Goal: Book appointment/travel/reservation

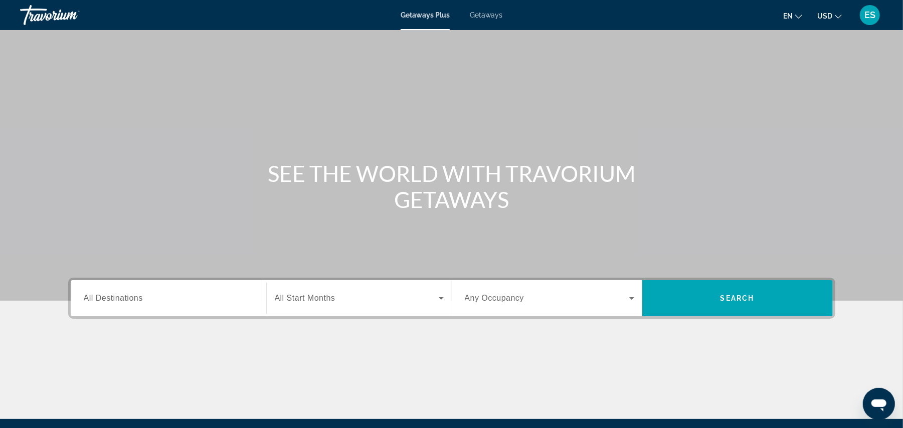
click at [131, 303] on input "Destination All Destinations" at bounding box center [168, 299] width 169 height 12
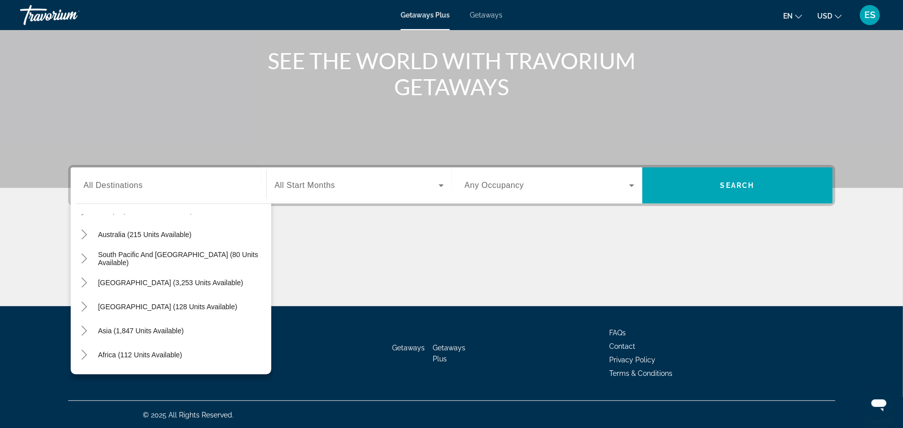
scroll to position [162, 0]
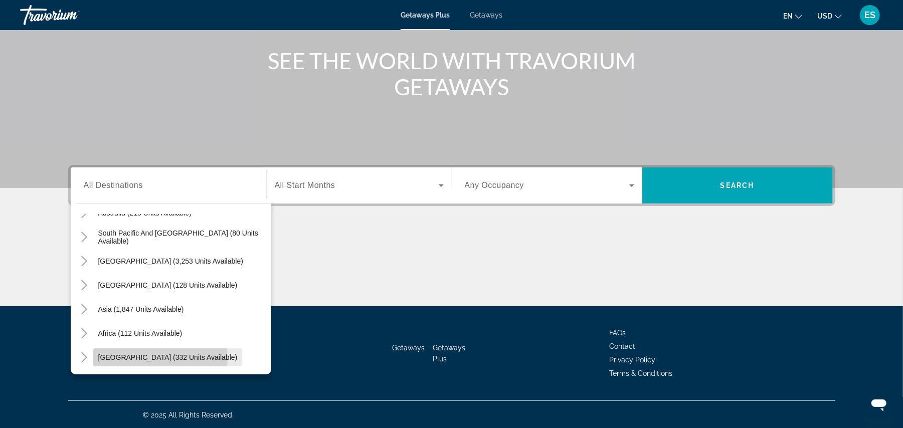
click at [159, 358] on span "[GEOGRAPHIC_DATA] (332 units available)" at bounding box center [167, 358] width 139 height 8
type input "**********"
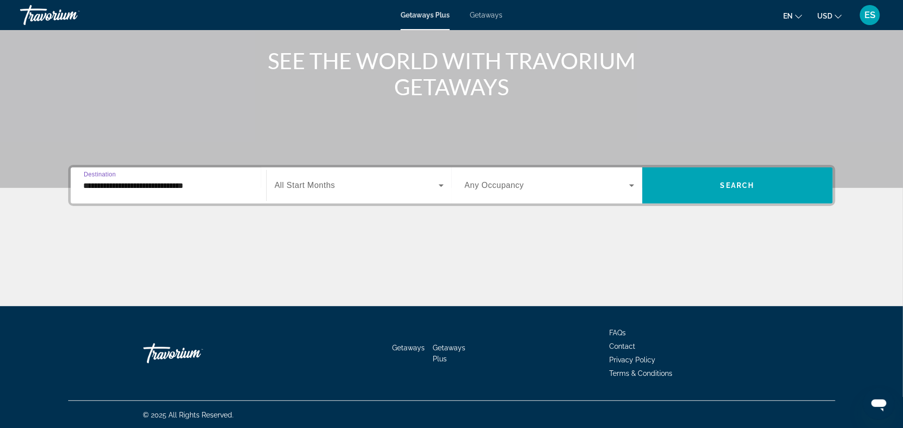
click at [364, 189] on span "Search widget" at bounding box center [357, 186] width 164 height 12
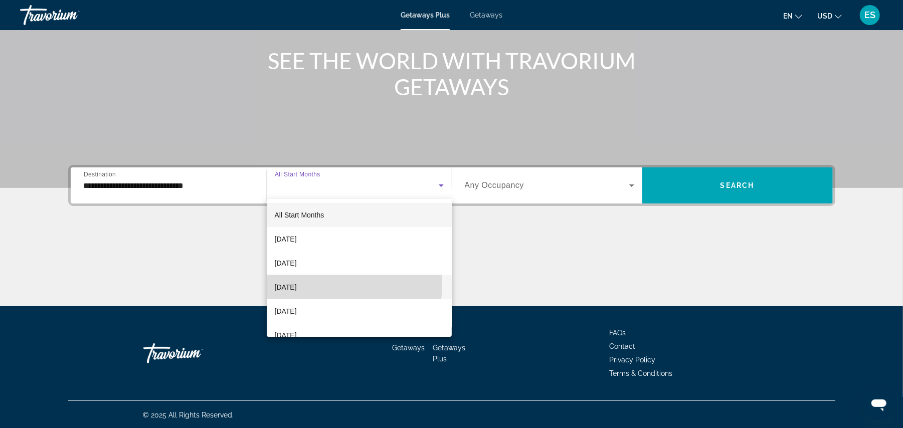
click at [297, 284] on span "[DATE]" at bounding box center [286, 287] width 22 height 12
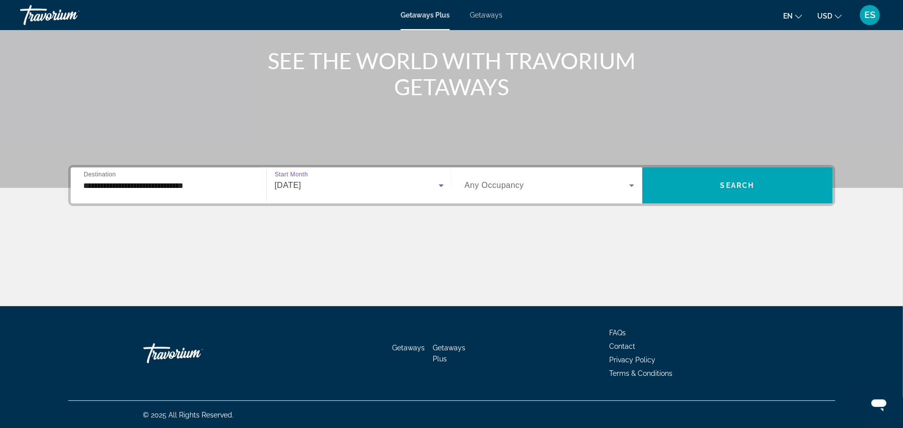
click at [572, 187] on span "Search widget" at bounding box center [547, 186] width 164 height 12
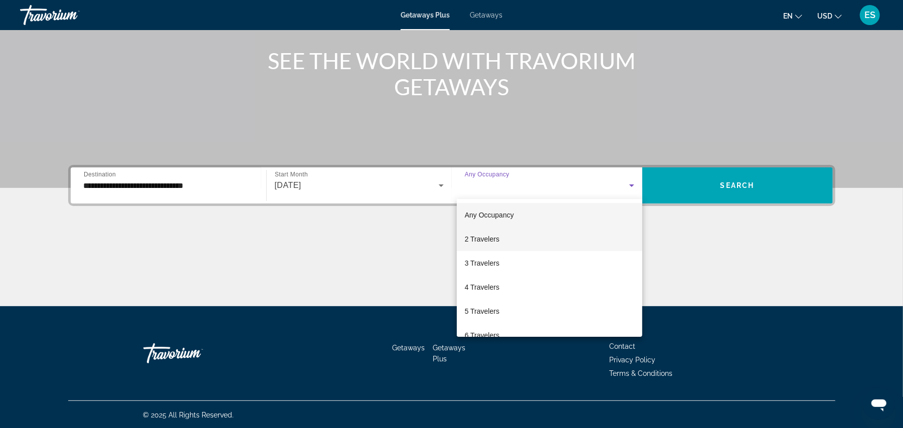
click at [500, 242] on mat-option "2 Travelers" at bounding box center [550, 239] width 186 height 24
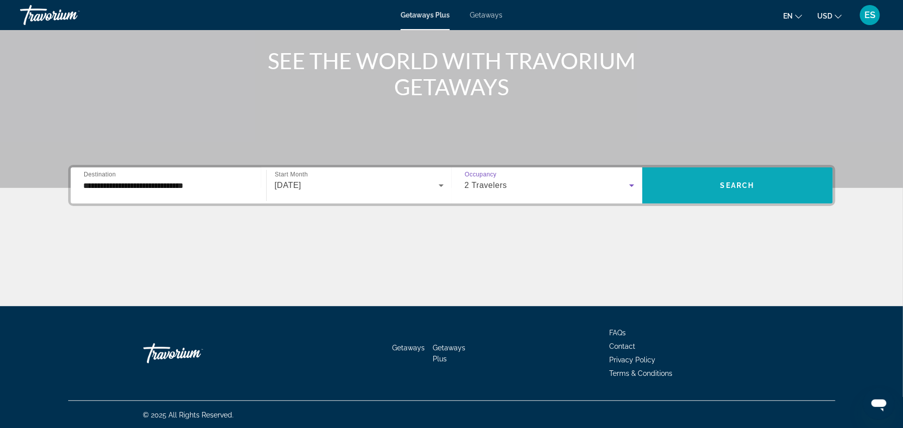
click at [676, 199] on span "Search widget" at bounding box center [737, 185] width 191 height 36
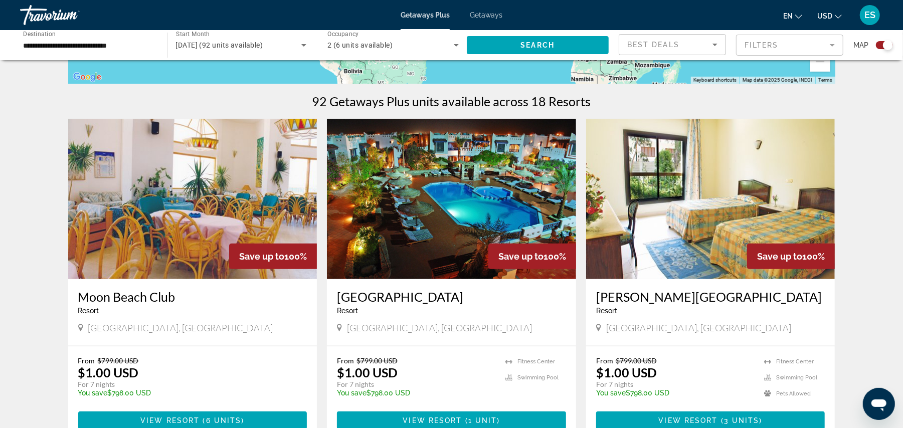
scroll to position [380, 0]
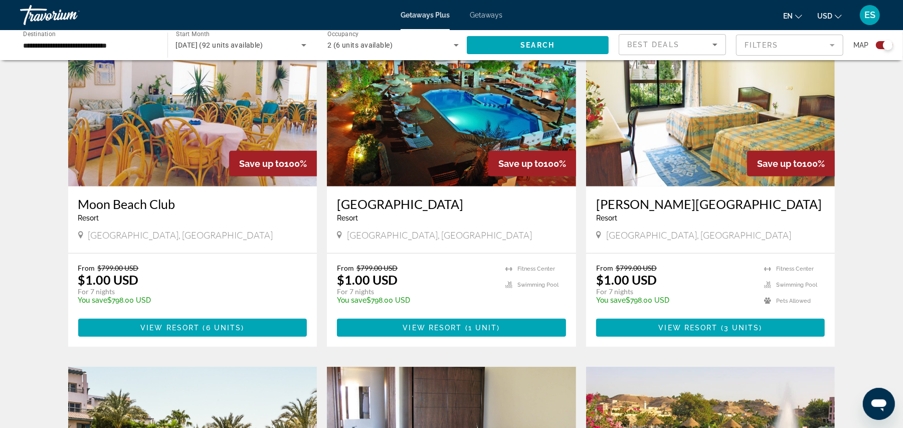
click at [194, 139] on img "Main content" at bounding box center [192, 106] width 249 height 160
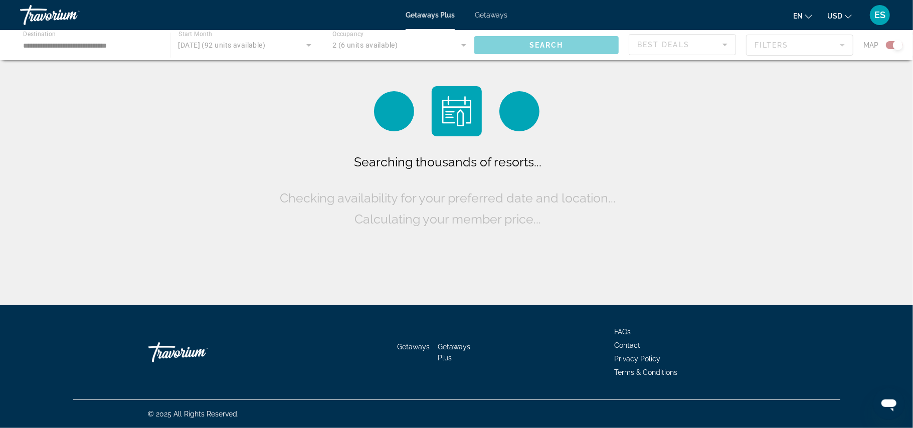
click at [550, 48] on div "Main content" at bounding box center [456, 45] width 913 height 30
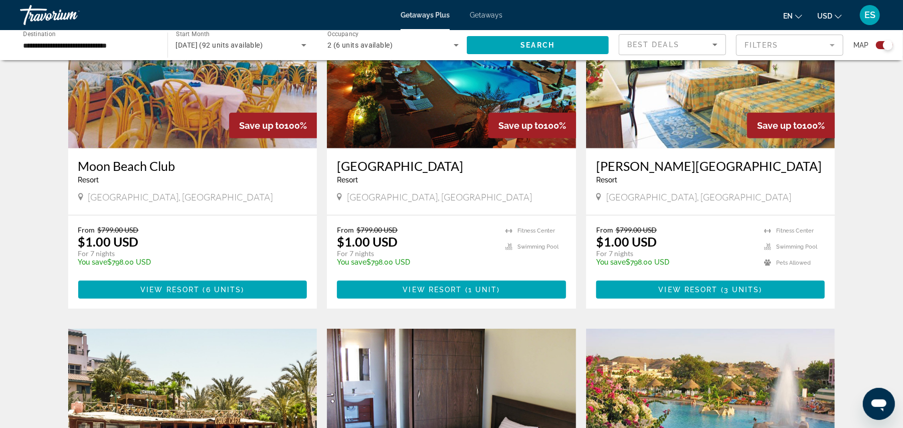
scroll to position [425, 0]
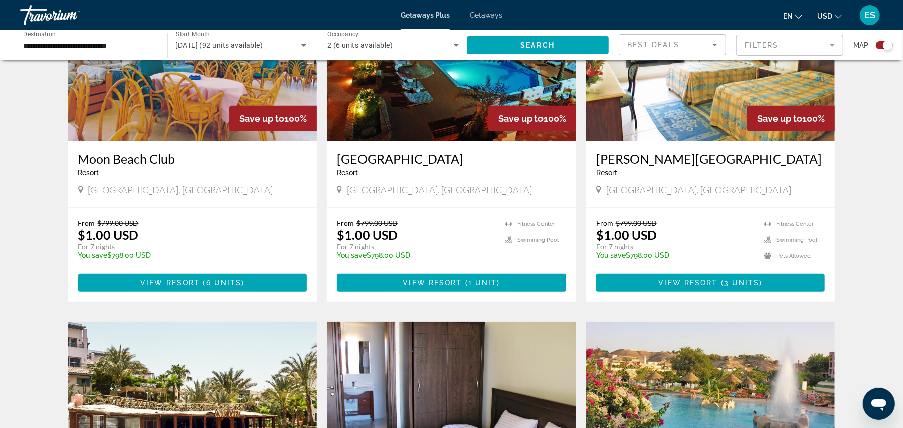
click at [432, 103] on img "Main content" at bounding box center [451, 61] width 249 height 160
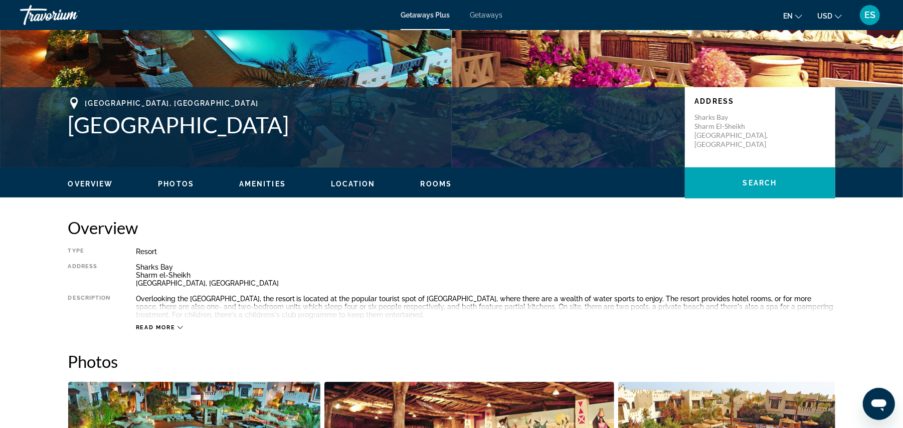
scroll to position [160, 0]
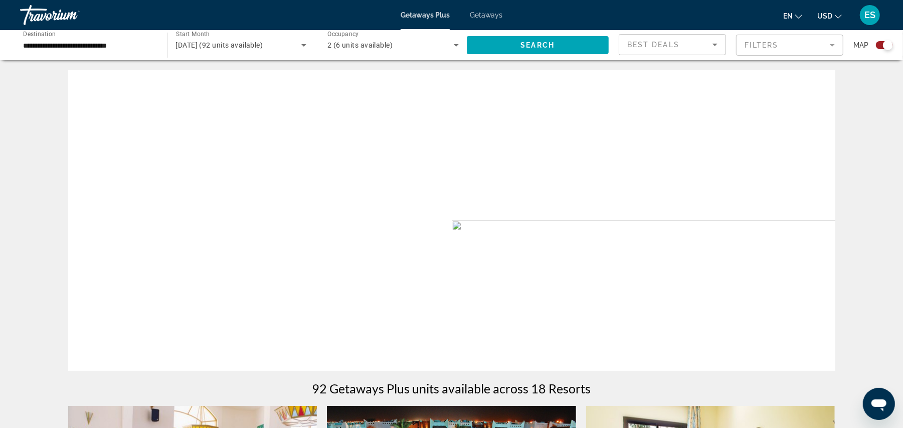
click at [540, 48] on span "Search" at bounding box center [537, 45] width 34 height 8
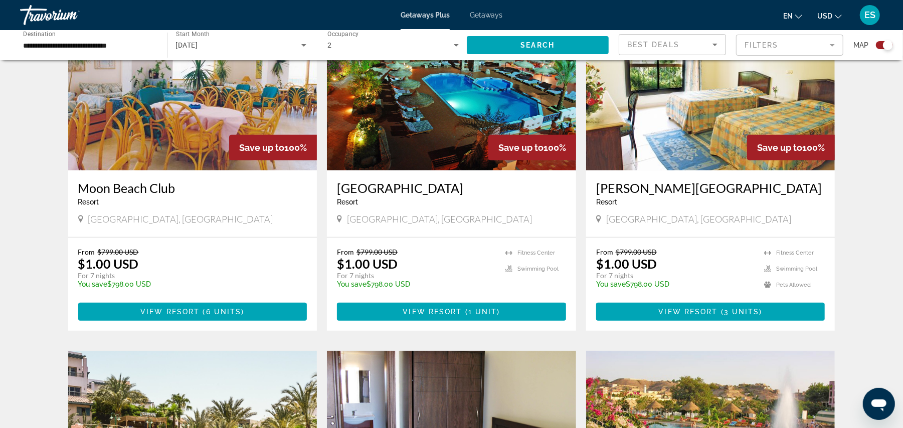
scroll to position [390, 0]
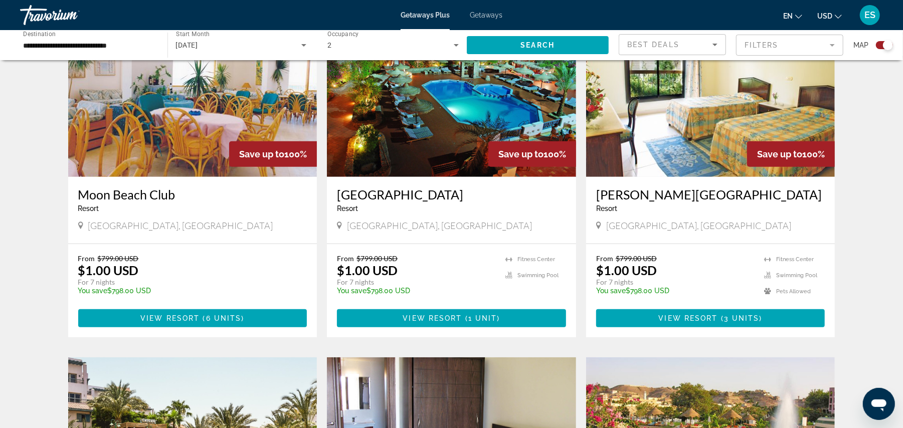
click at [692, 139] on img "Main content" at bounding box center [710, 97] width 249 height 160
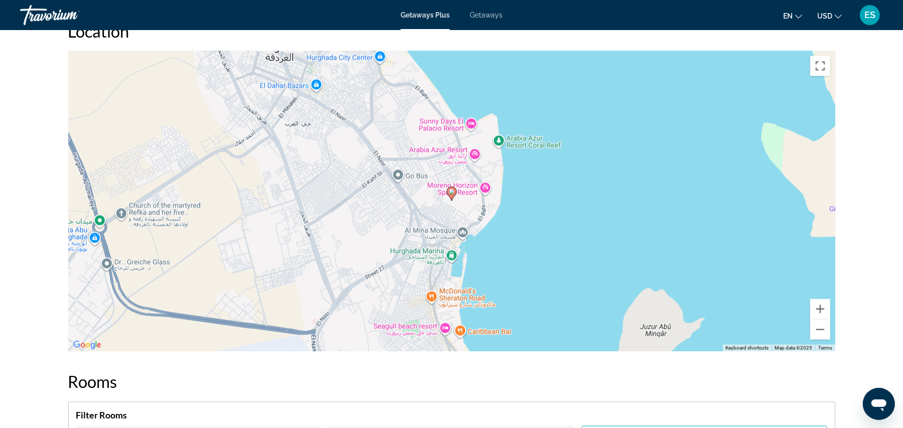
scroll to position [1300, 0]
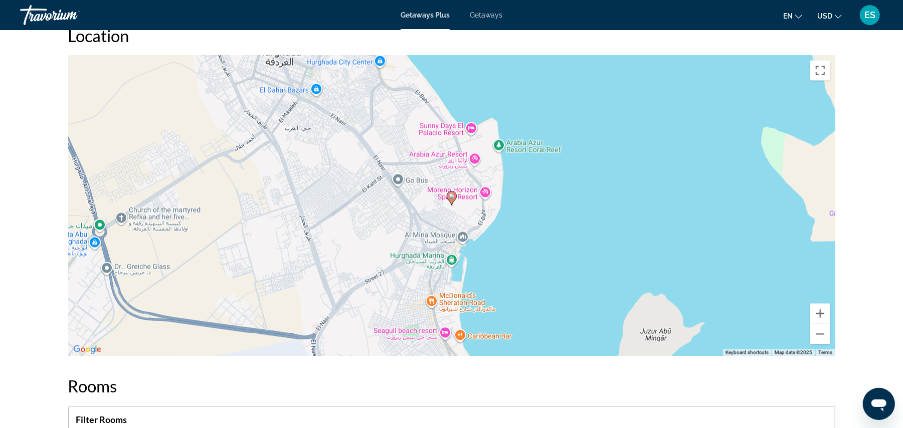
click at [450, 194] on image "Main content" at bounding box center [452, 197] width 6 height 6
click at [452, 194] on image "Main content" at bounding box center [452, 197] width 6 height 6
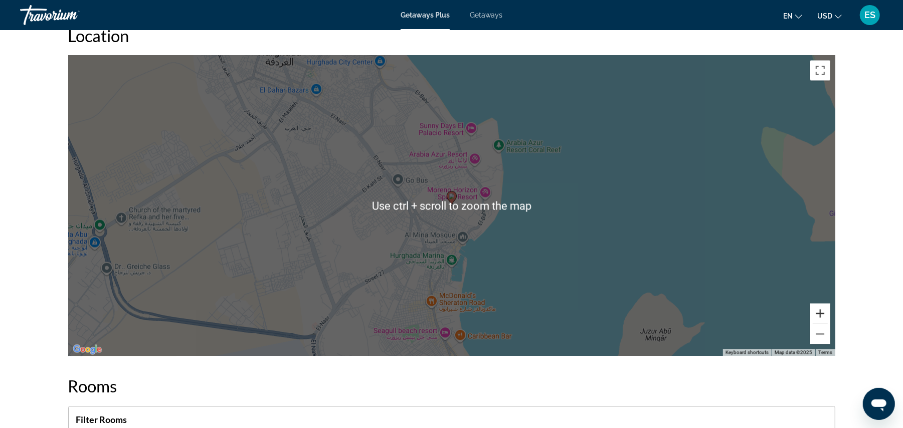
click at [825, 304] on button "Zoom in" at bounding box center [820, 314] width 20 height 20
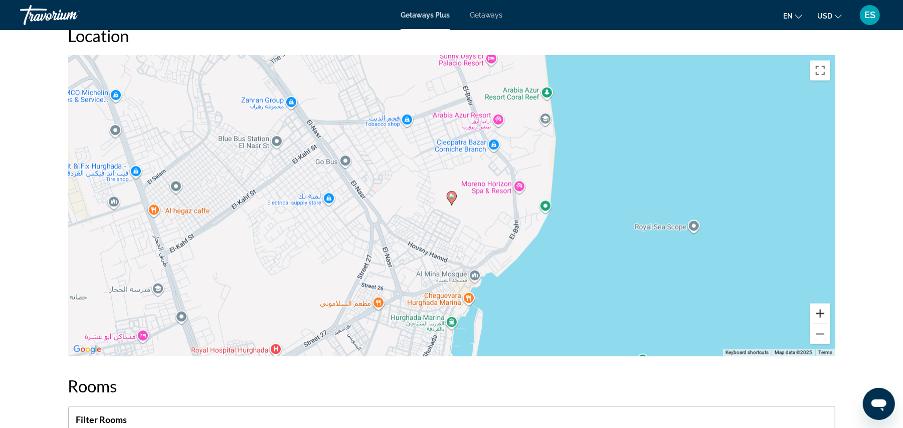
click at [822, 304] on button "Zoom in" at bounding box center [820, 314] width 20 height 20
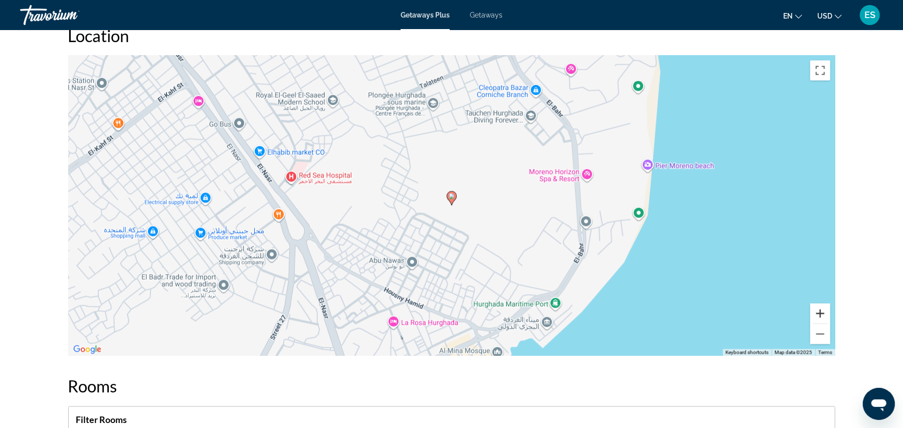
click at [822, 304] on button "Zoom in" at bounding box center [820, 314] width 20 height 20
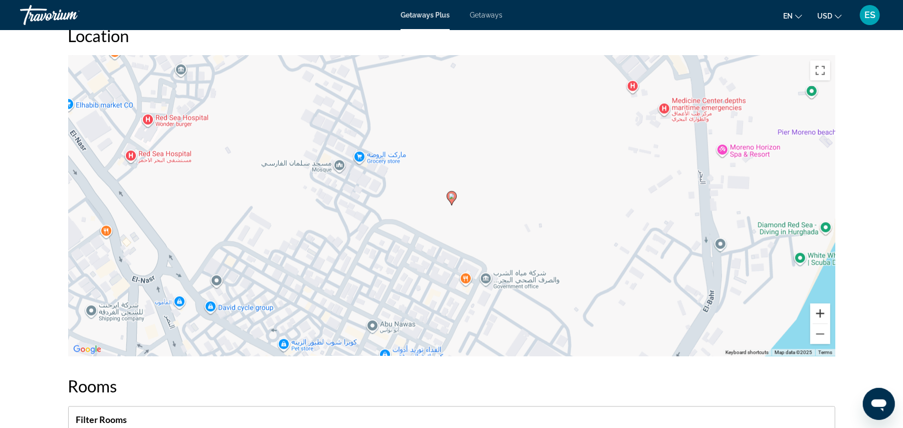
click at [822, 304] on button "Zoom in" at bounding box center [820, 314] width 20 height 20
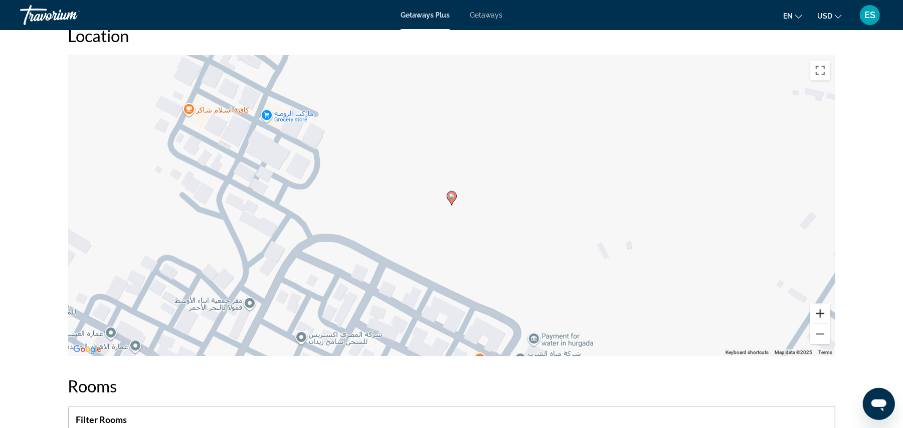
click at [822, 304] on button "Zoom in" at bounding box center [820, 314] width 20 height 20
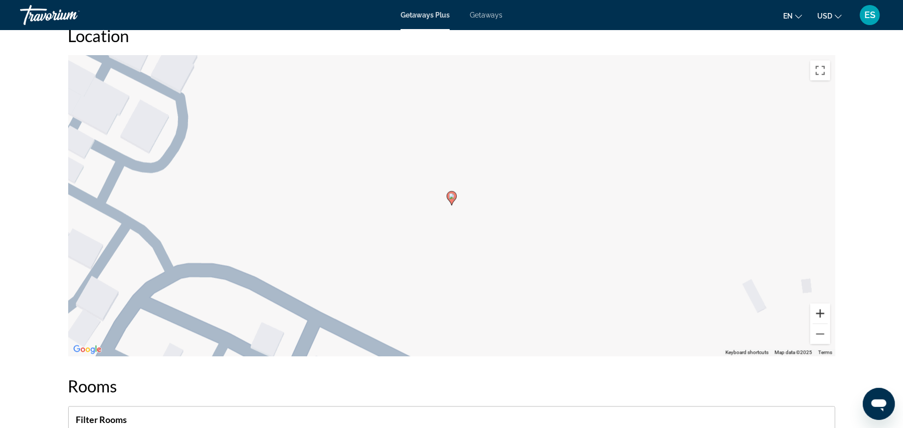
click at [822, 304] on button "Zoom in" at bounding box center [820, 314] width 20 height 20
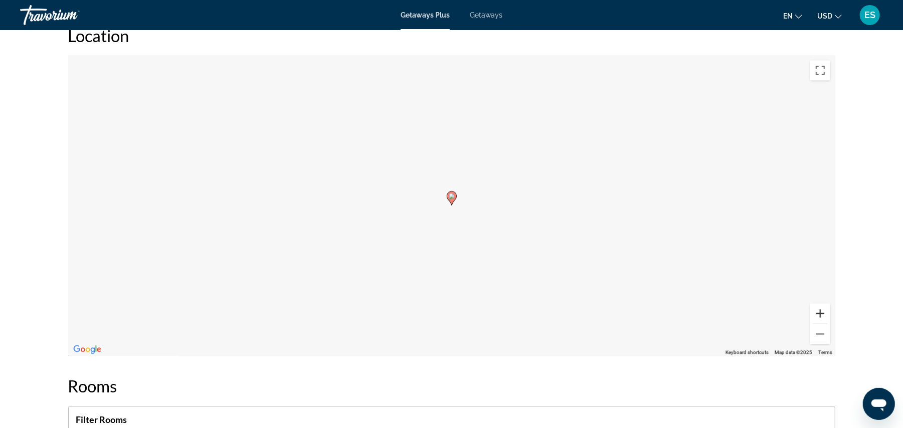
click at [822, 304] on button "Zoom in" at bounding box center [820, 314] width 20 height 20
click at [817, 324] on button "Zoom out" at bounding box center [820, 334] width 20 height 20
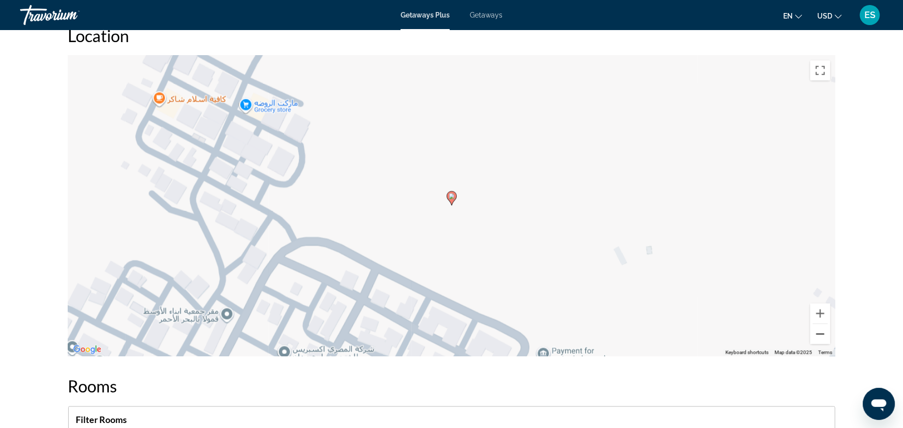
click at [817, 324] on button "Zoom out" at bounding box center [820, 334] width 20 height 20
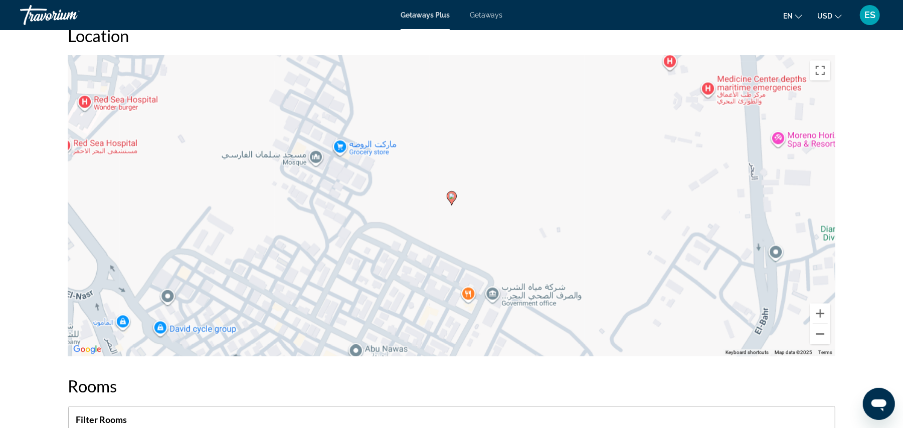
click at [817, 324] on button "Zoom out" at bounding box center [820, 334] width 20 height 20
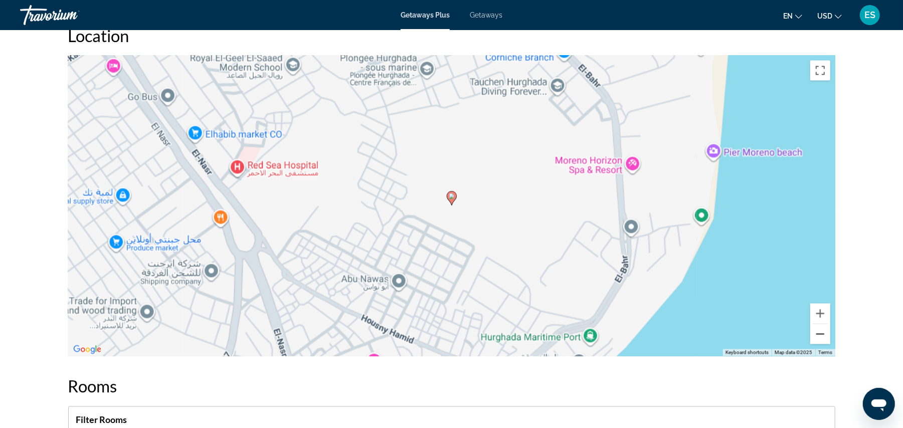
click at [817, 324] on button "Zoom out" at bounding box center [820, 334] width 20 height 20
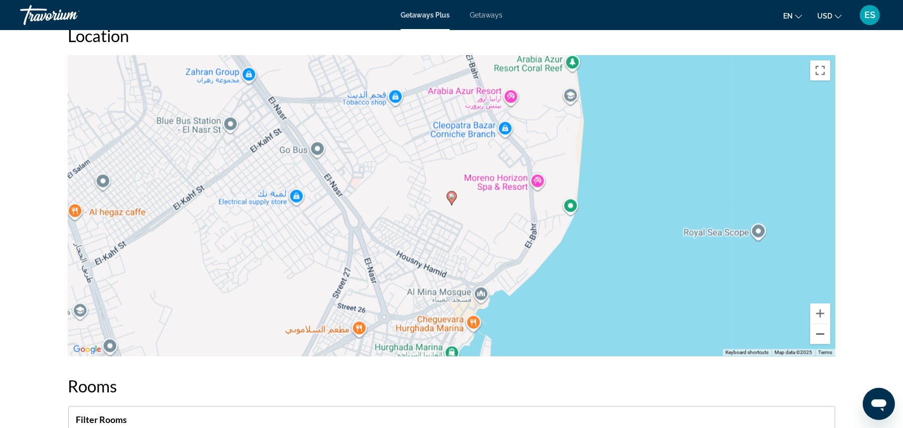
click at [817, 324] on button "Zoom out" at bounding box center [820, 334] width 20 height 20
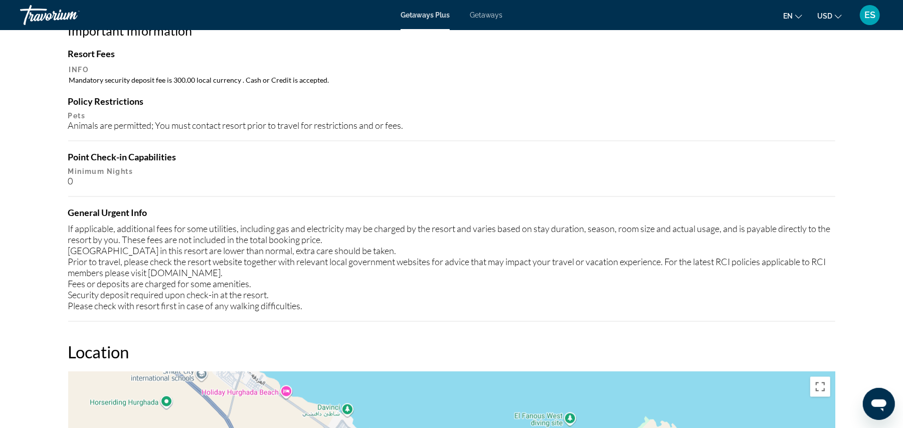
scroll to position [803, 0]
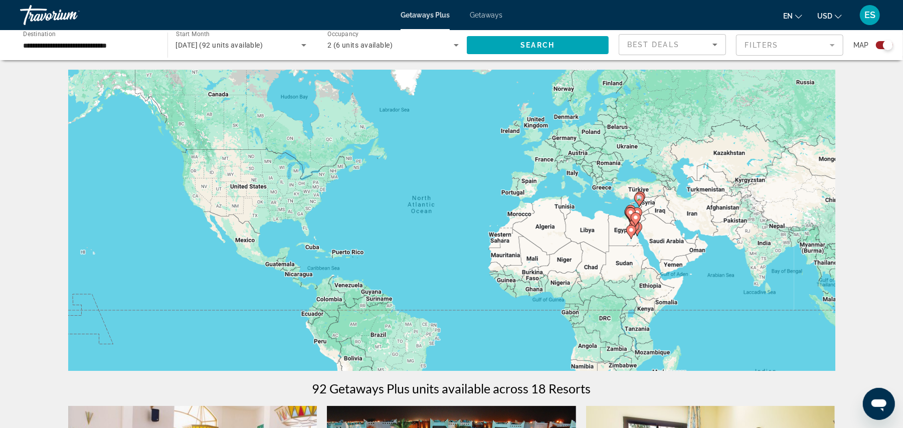
click at [553, 45] on span "Search" at bounding box center [537, 45] width 34 height 8
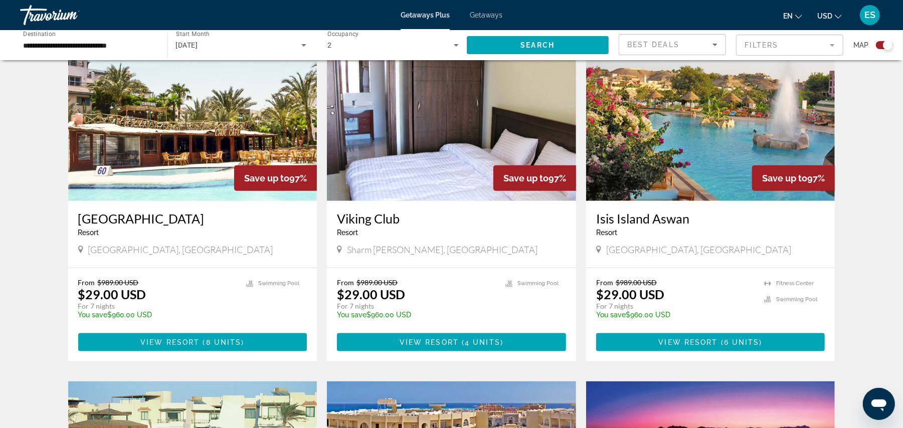
scroll to position [696, 0]
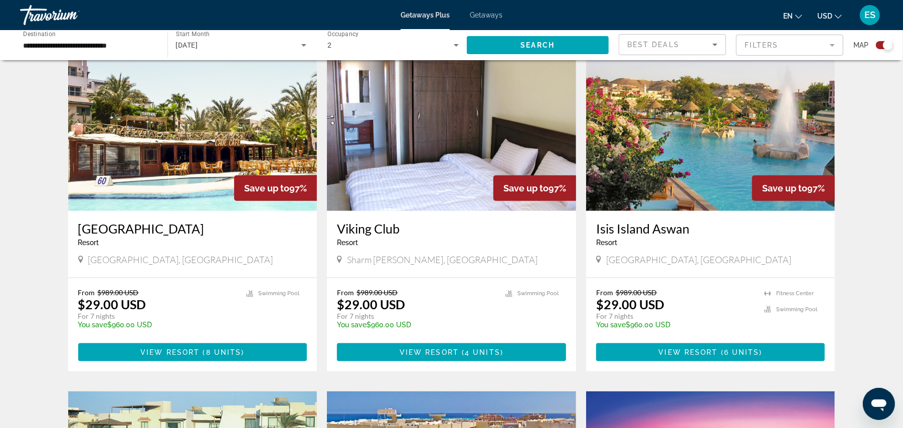
click at [185, 142] on img "Main content" at bounding box center [192, 131] width 249 height 160
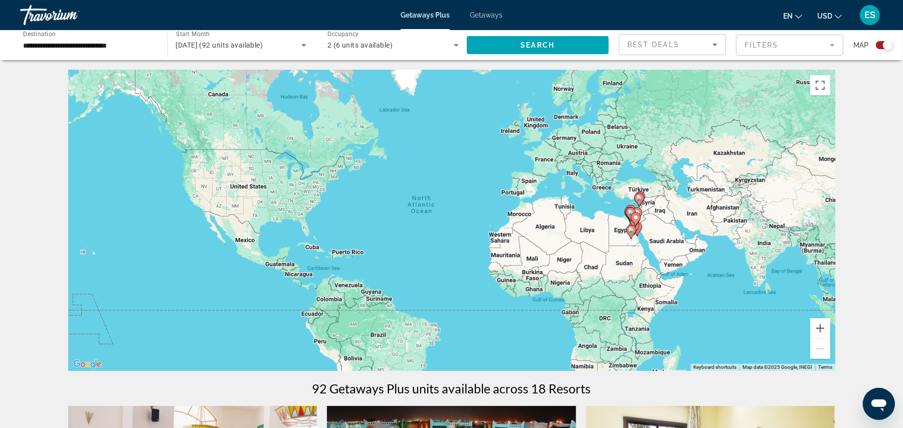
click at [548, 44] on span "Search" at bounding box center [537, 45] width 34 height 8
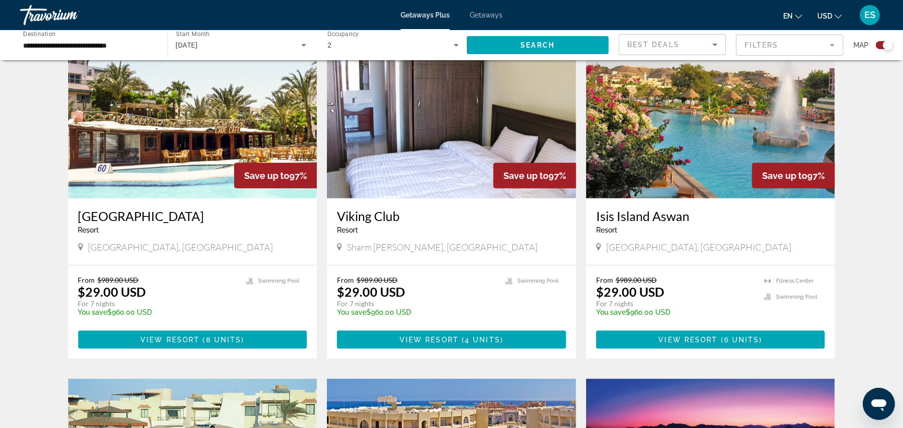
scroll to position [716, 0]
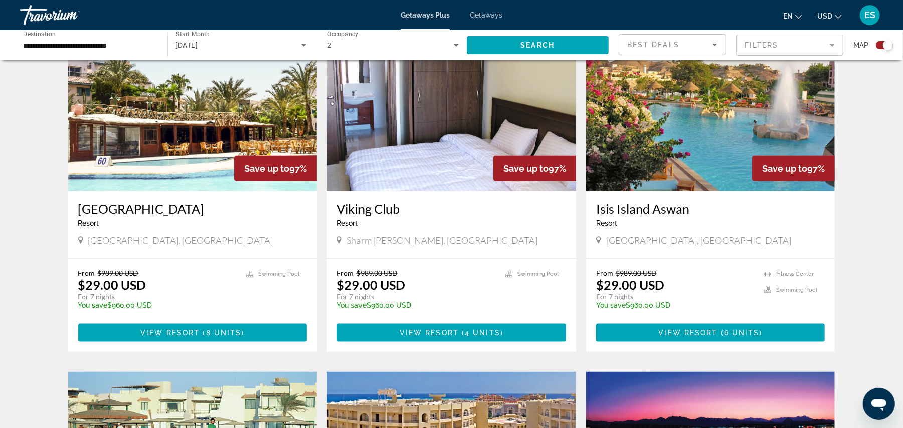
click at [427, 128] on img "Main content" at bounding box center [451, 111] width 249 height 160
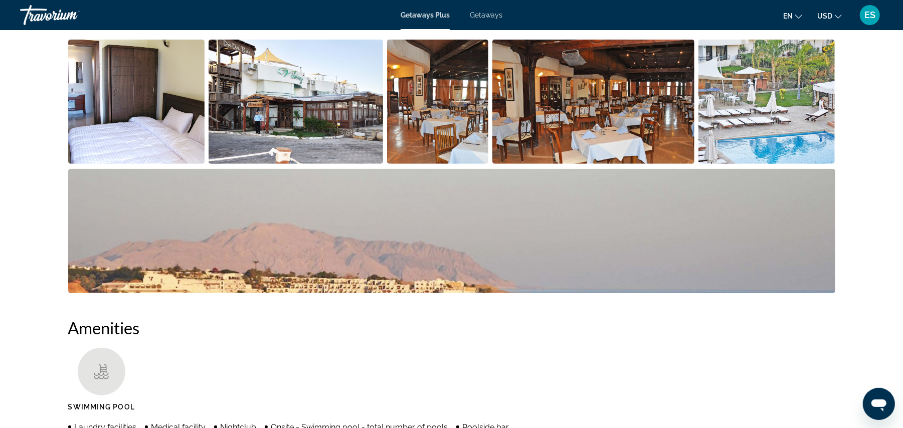
scroll to position [119, 0]
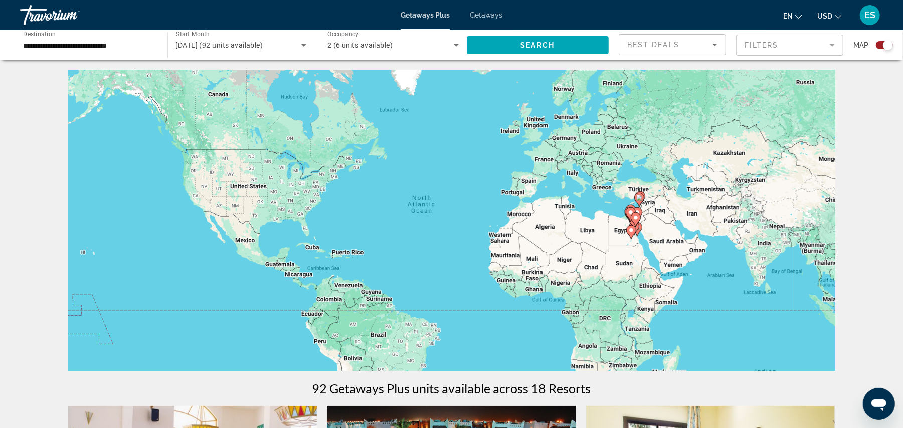
click at [564, 41] on span "Search widget" at bounding box center [538, 45] width 142 height 24
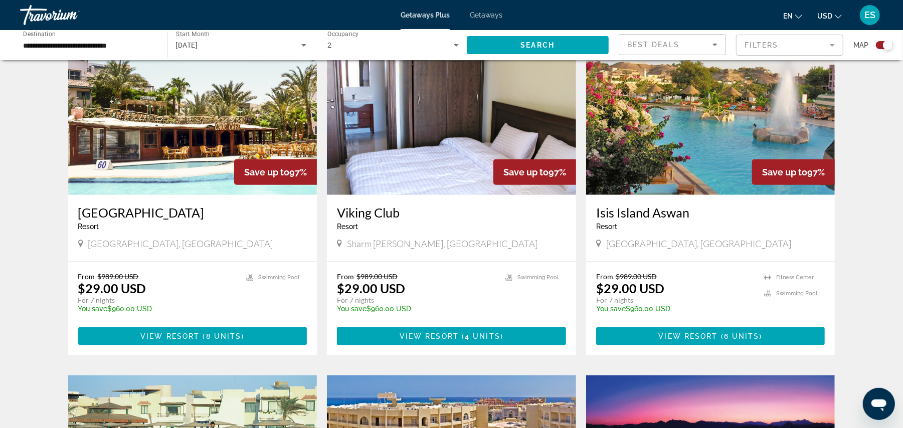
scroll to position [719, 0]
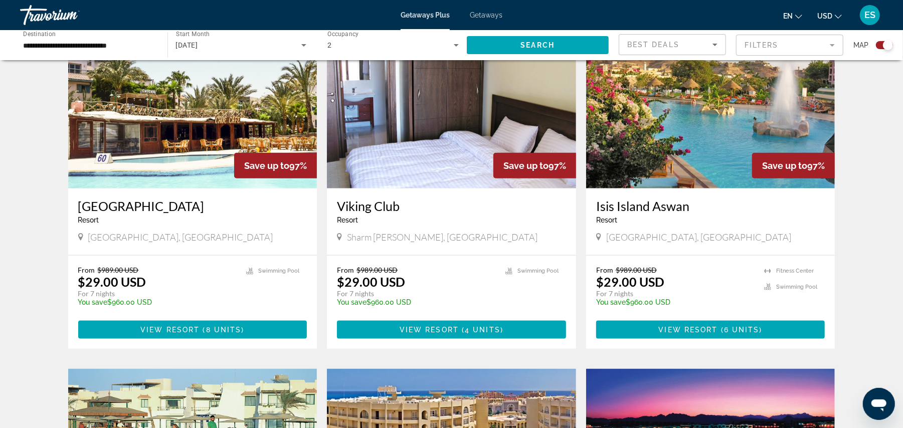
click at [676, 124] on img "Main content" at bounding box center [710, 108] width 249 height 160
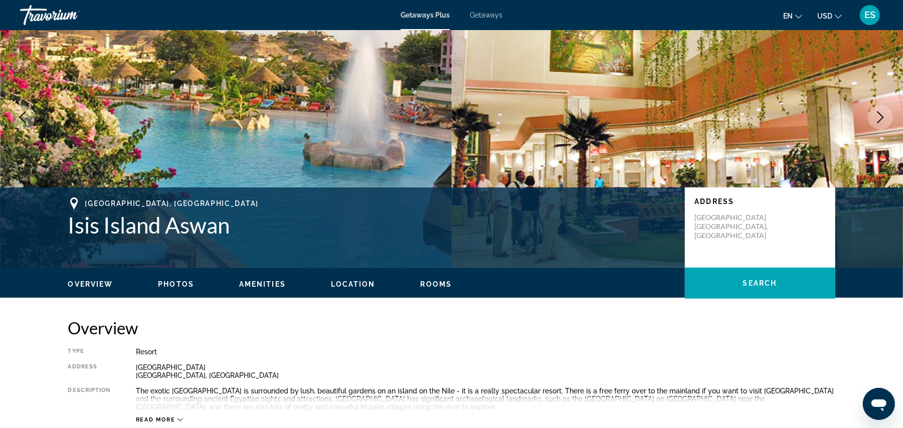
scroll to position [61, 0]
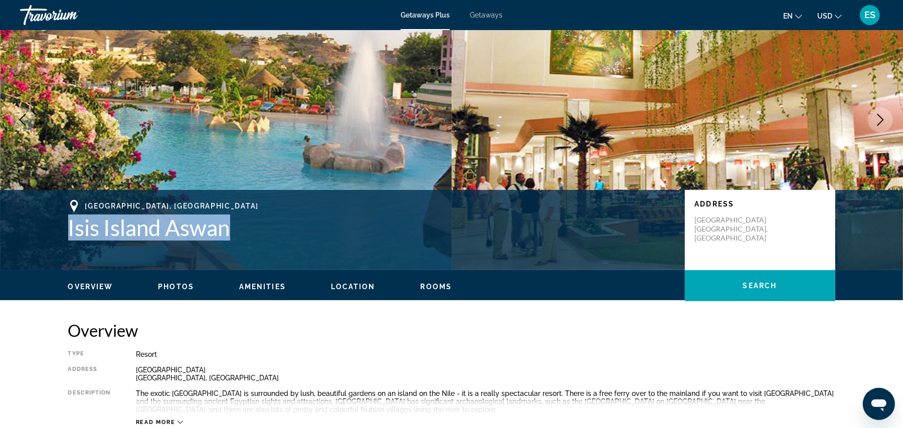
drag, startPoint x: 69, startPoint y: 226, endPoint x: 245, endPoint y: 235, distance: 175.7
click at [245, 235] on h1 "Isis Island Aswan" at bounding box center [371, 228] width 607 height 26
click at [165, 223] on h1 "Isis Island Aswan" at bounding box center [371, 228] width 607 height 26
drag, startPoint x: 70, startPoint y: 228, endPoint x: 236, endPoint y: 228, distance: 165.5
click at [236, 228] on h1 "Isis Island Aswan" at bounding box center [371, 228] width 607 height 26
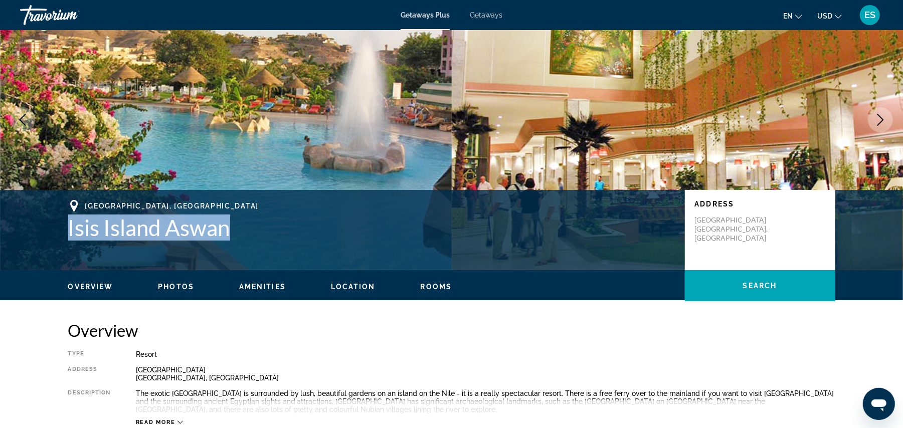
copy h1 "Isis Island Aswan"
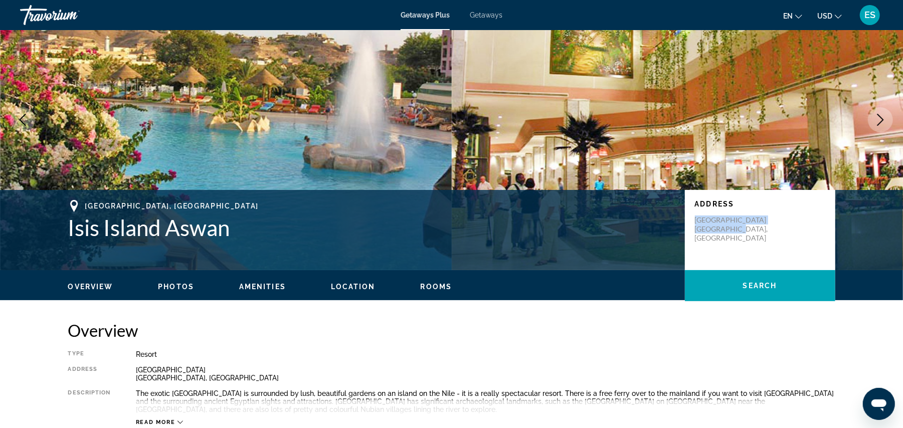
drag, startPoint x: 694, startPoint y: 220, endPoint x: 739, endPoint y: 228, distance: 45.8
click at [739, 228] on div "Address [GEOGRAPHIC_DATA], [GEOGRAPHIC_DATA]" at bounding box center [760, 230] width 150 height 80
copy p "Isis Island [GEOGRAPHIC_DATA], [GEOGRAPHIC_DATA]"
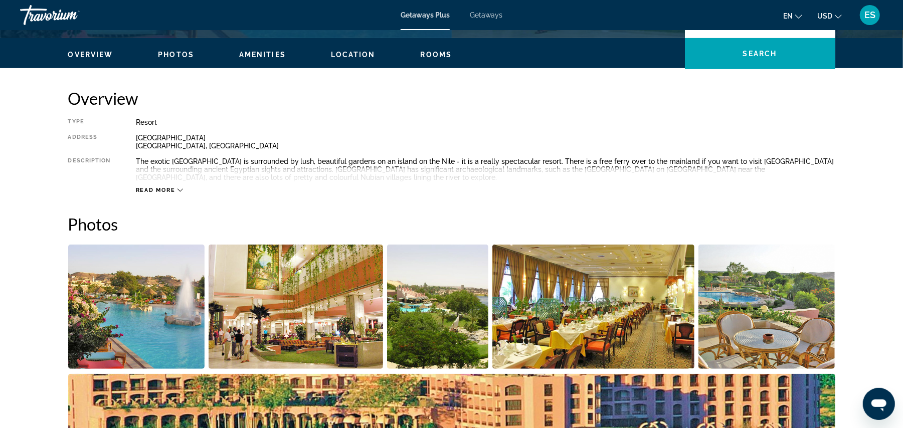
scroll to position [286, 0]
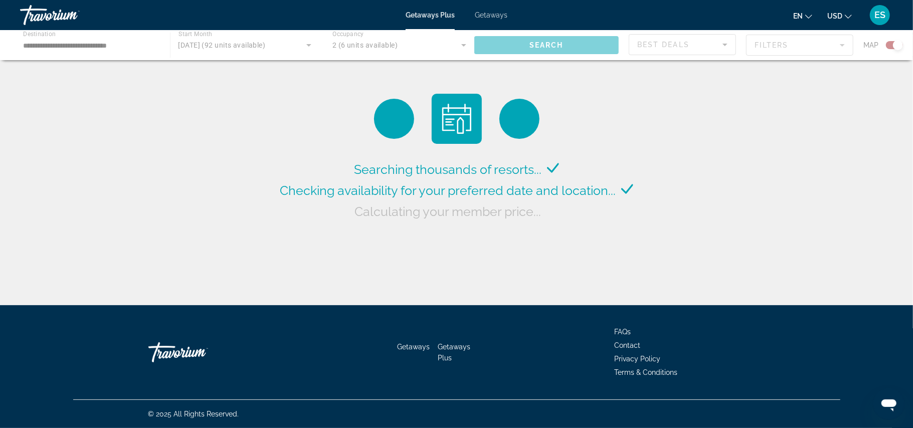
click at [547, 45] on div "Main content" at bounding box center [456, 45] width 913 height 30
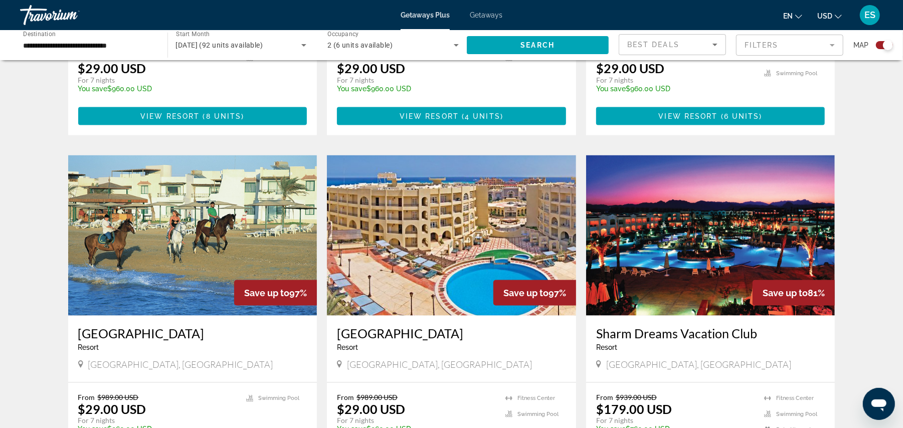
scroll to position [936, 0]
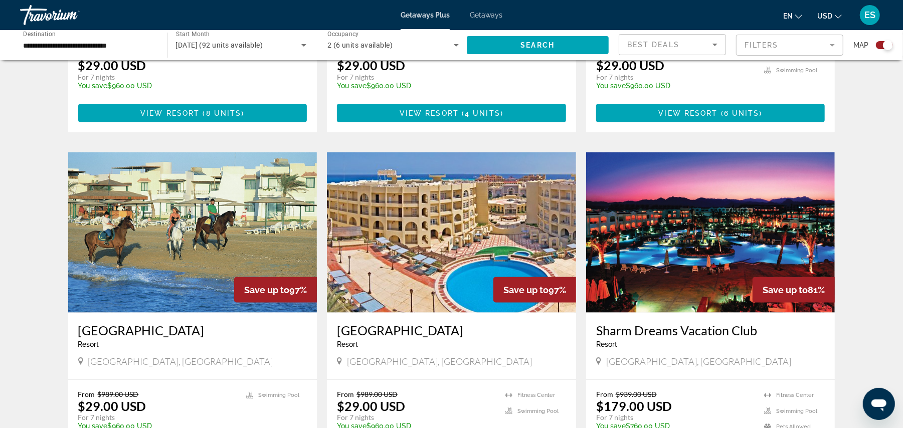
click at [170, 221] on img "Main content" at bounding box center [192, 232] width 249 height 160
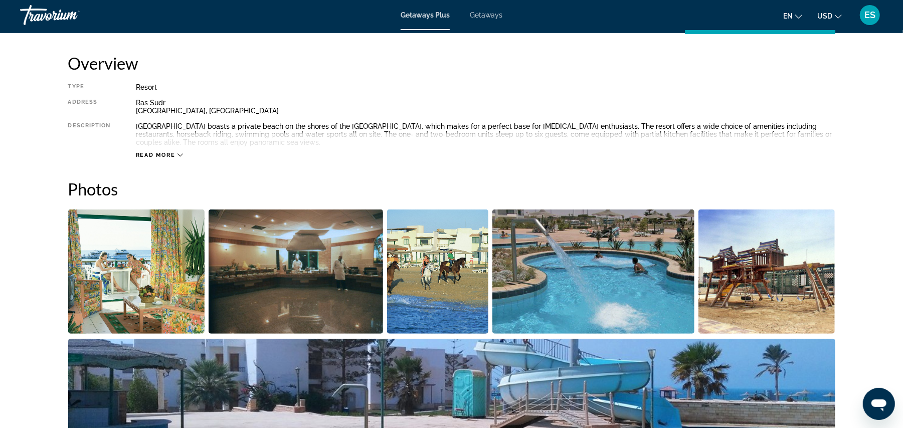
scroll to position [323, 0]
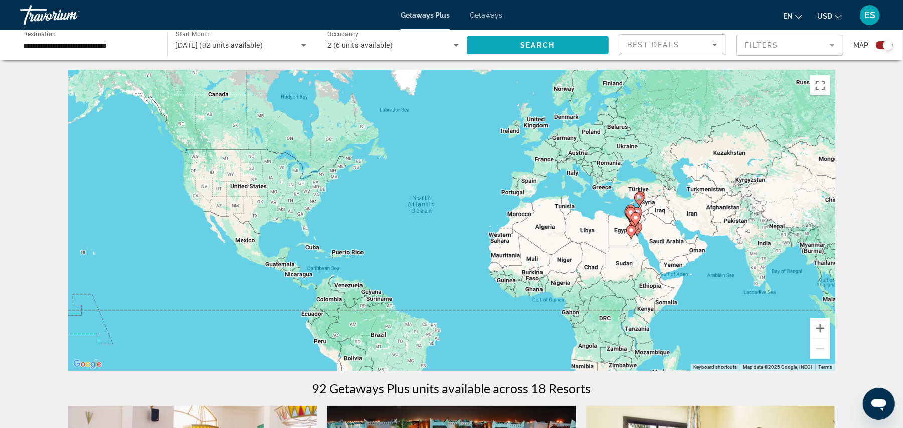
click at [536, 43] on span "Search" at bounding box center [537, 45] width 34 height 8
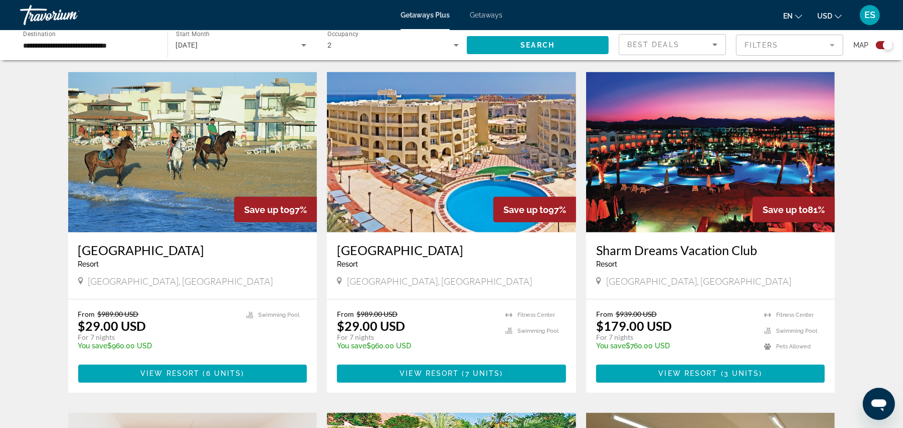
scroll to position [1019, 0]
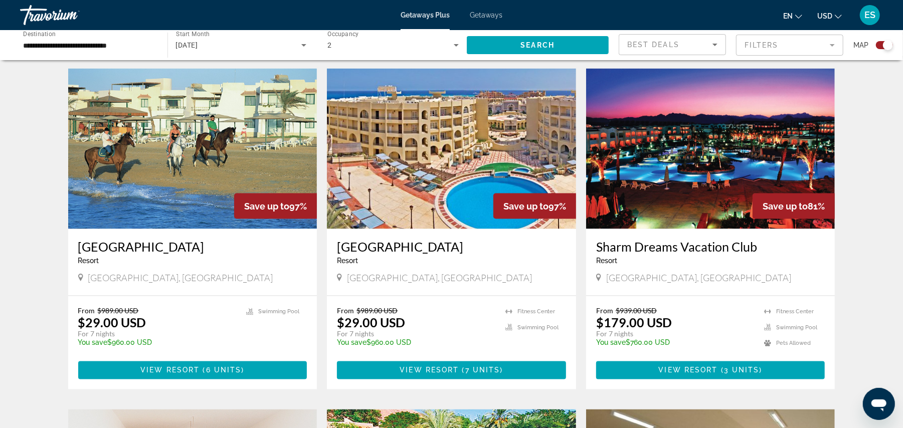
click at [452, 193] on img "Main content" at bounding box center [451, 149] width 249 height 160
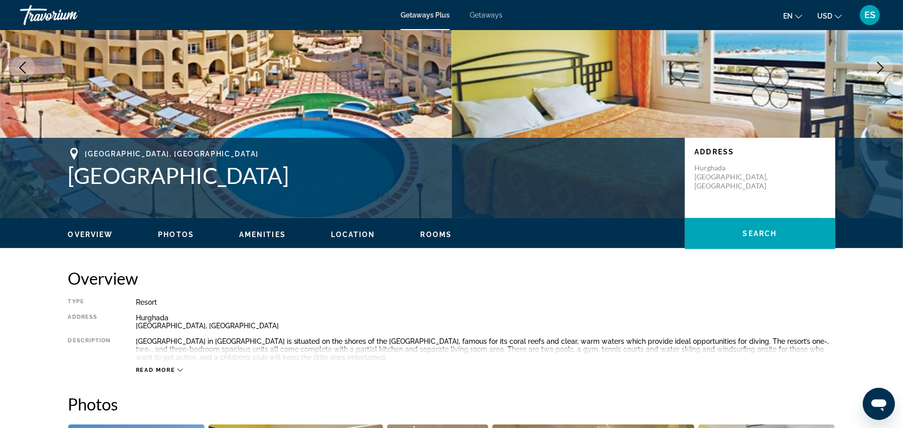
scroll to position [92, 0]
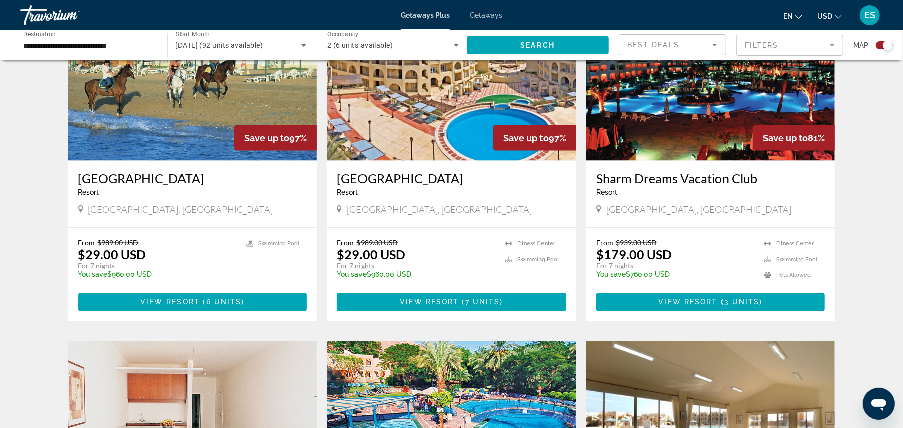
scroll to position [1070, 0]
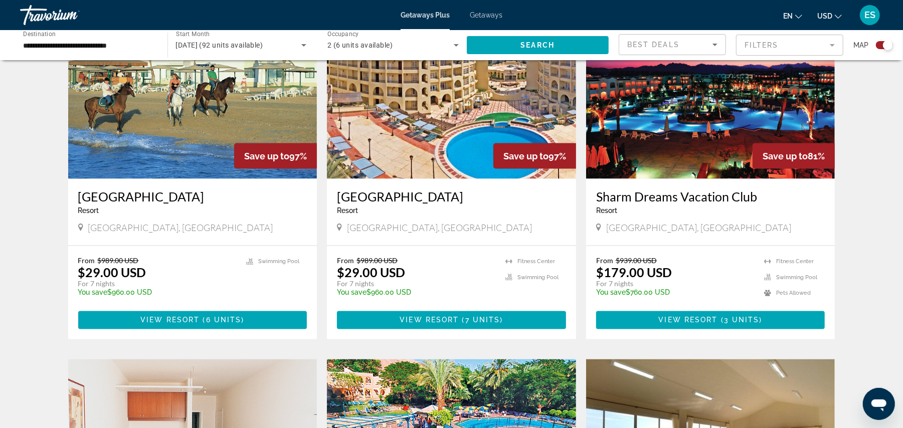
click at [701, 145] on img "Main content" at bounding box center [710, 99] width 249 height 160
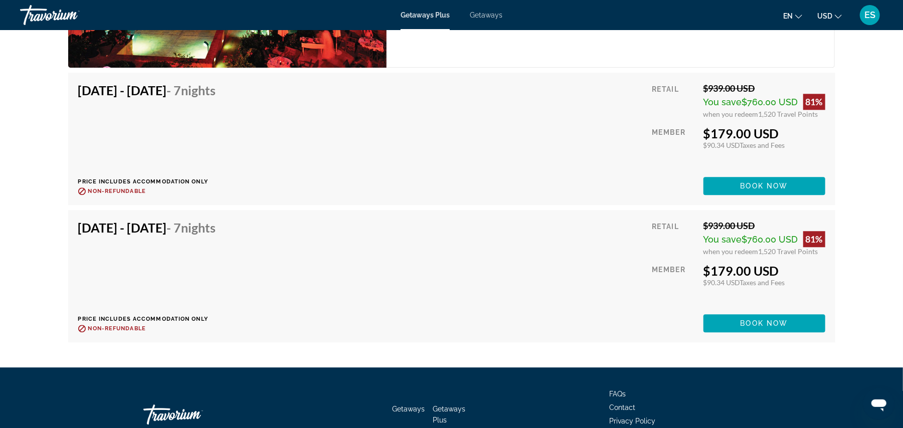
scroll to position [1823, 0]
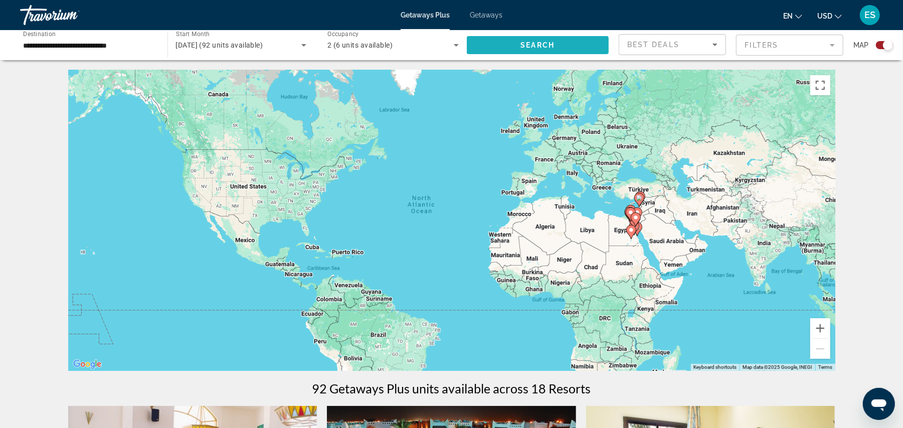
click at [544, 44] on span "Search" at bounding box center [537, 45] width 34 height 8
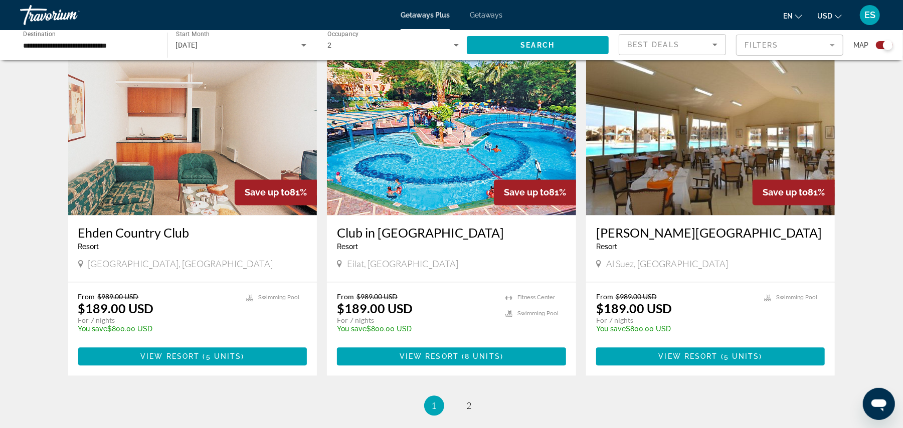
scroll to position [1365, 0]
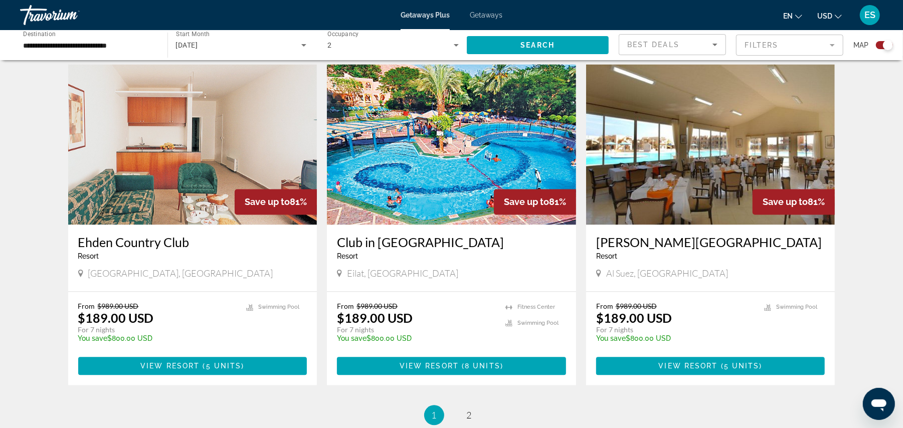
click at [217, 180] on img "Main content" at bounding box center [192, 144] width 249 height 160
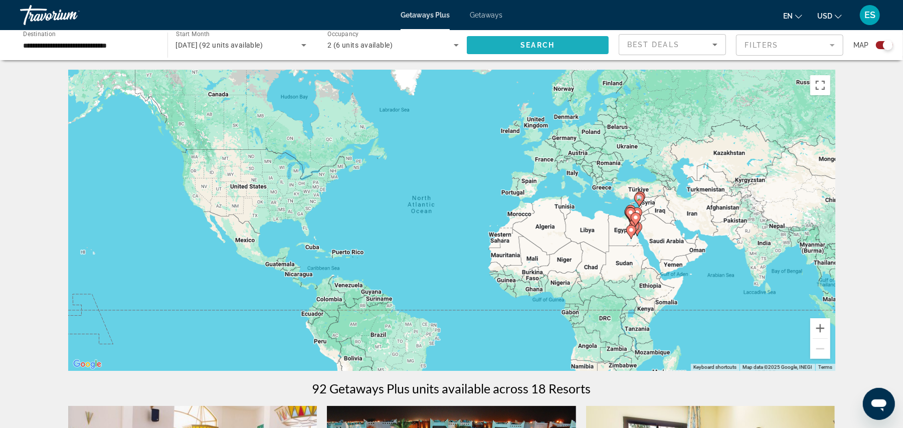
click at [557, 47] on span "Search widget" at bounding box center [538, 45] width 142 height 24
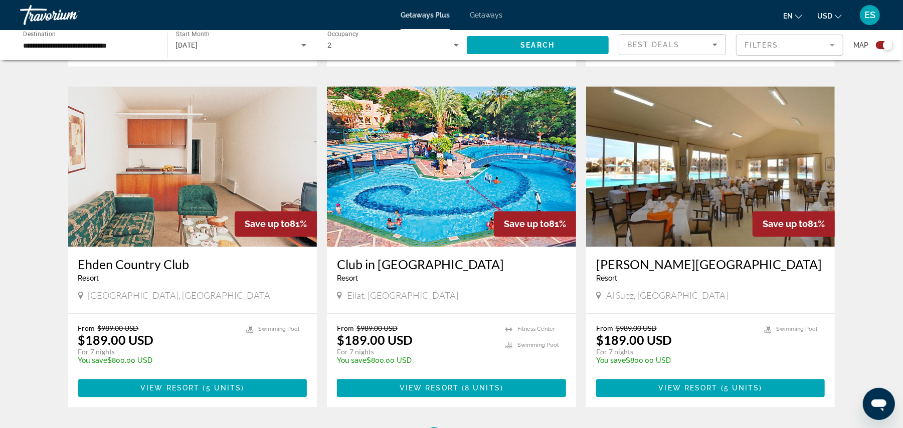
scroll to position [1337, 0]
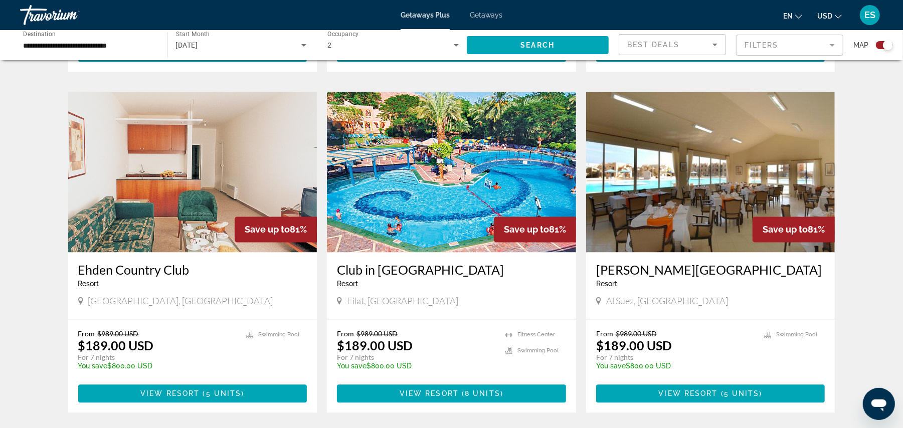
click at [723, 206] on img "Main content" at bounding box center [710, 172] width 249 height 160
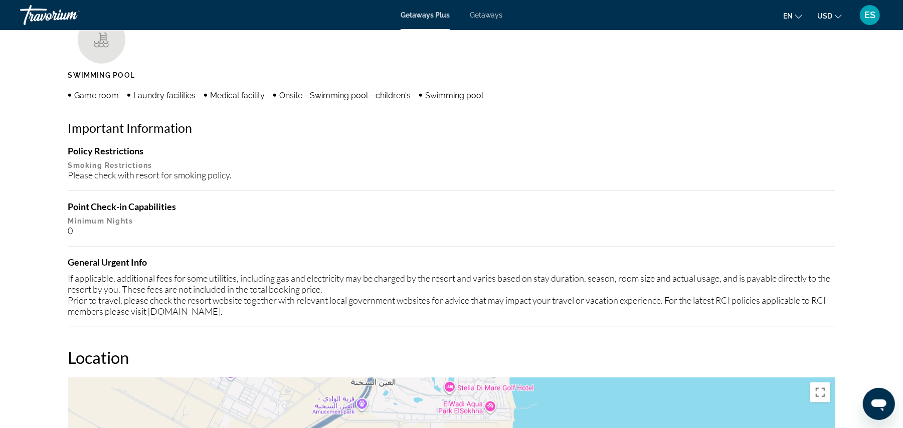
scroll to position [496, 0]
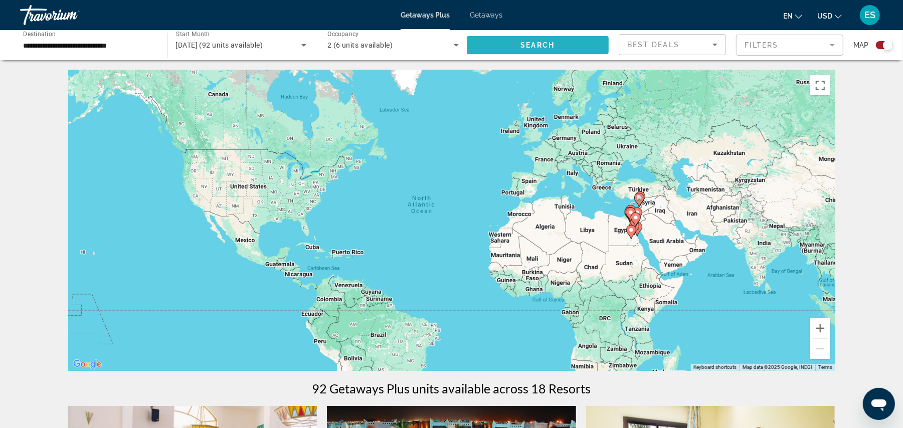
click at [550, 43] on span "Search" at bounding box center [537, 45] width 34 height 8
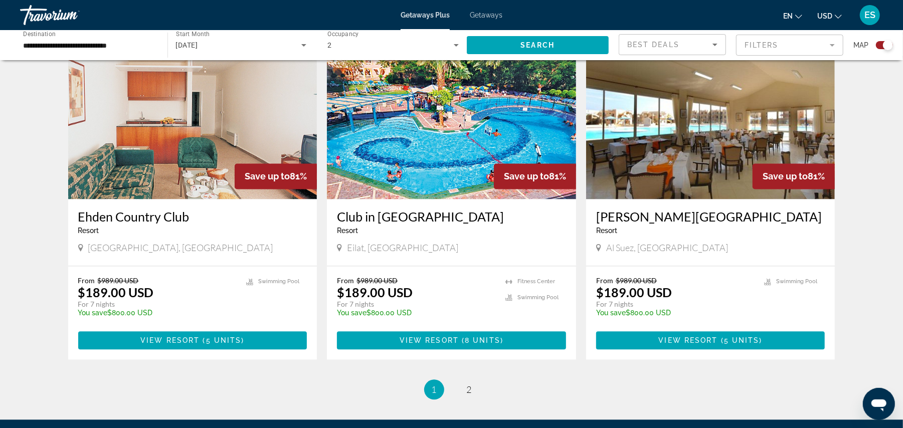
scroll to position [1505, 0]
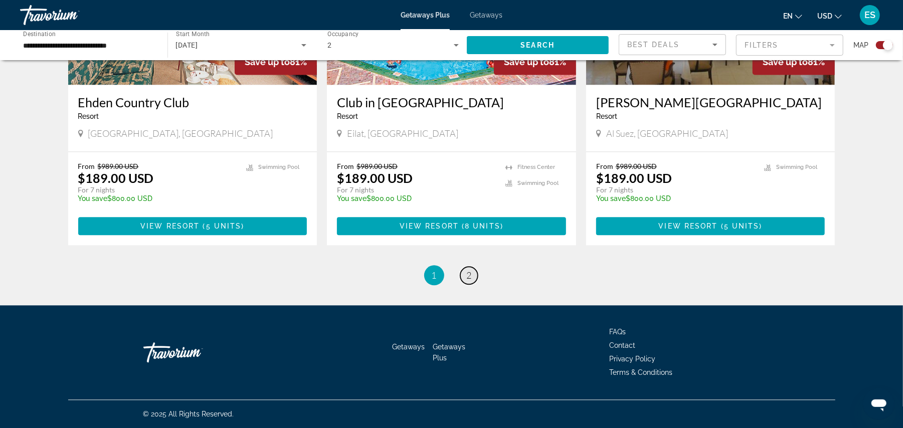
click at [468, 275] on span "2" at bounding box center [469, 275] width 5 height 11
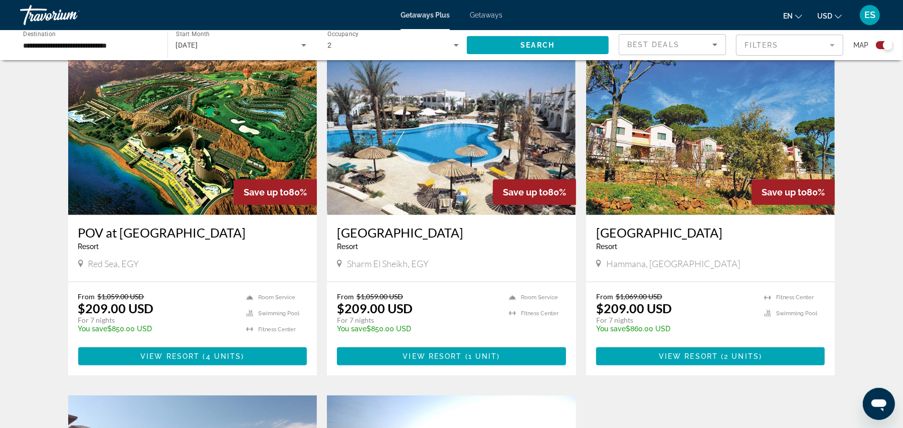
scroll to position [350, 0]
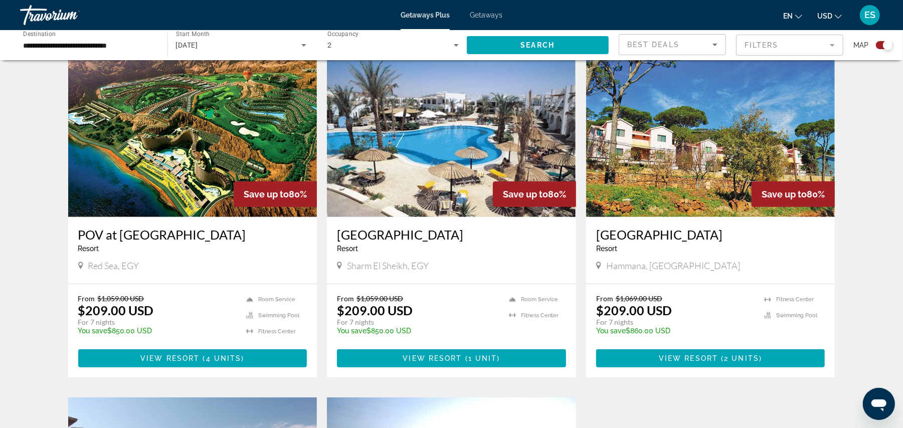
click at [151, 149] on img "Main content" at bounding box center [192, 137] width 249 height 160
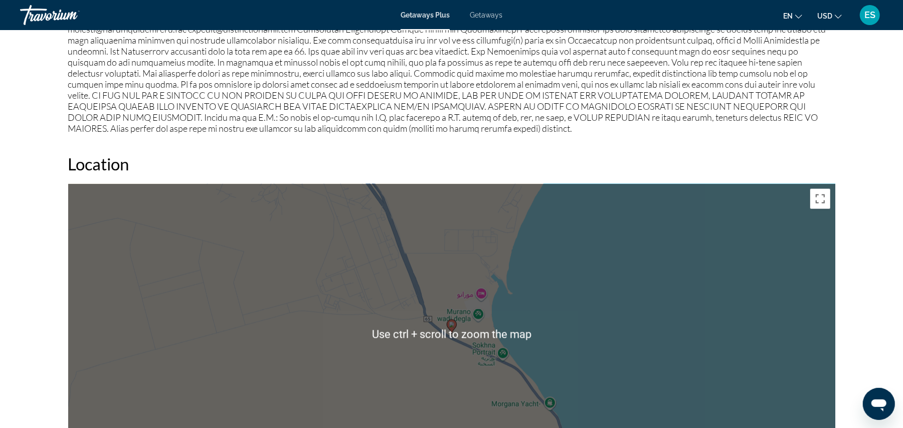
scroll to position [962, 0]
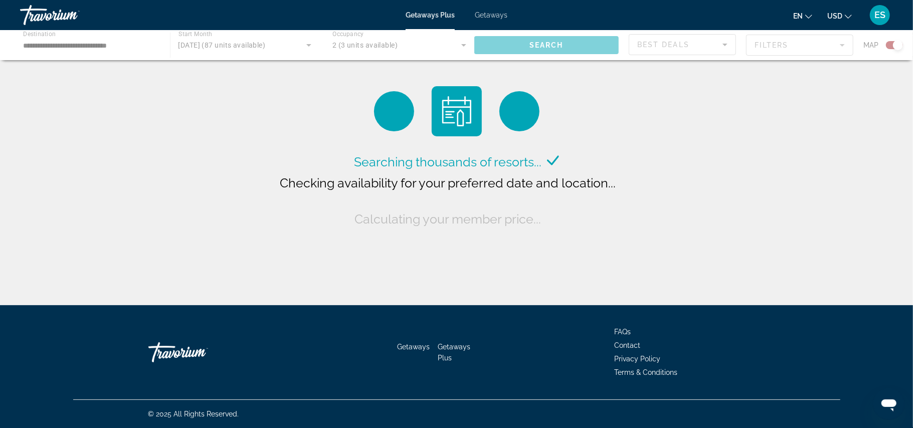
click at [546, 47] on div "Main content" at bounding box center [456, 45] width 913 height 30
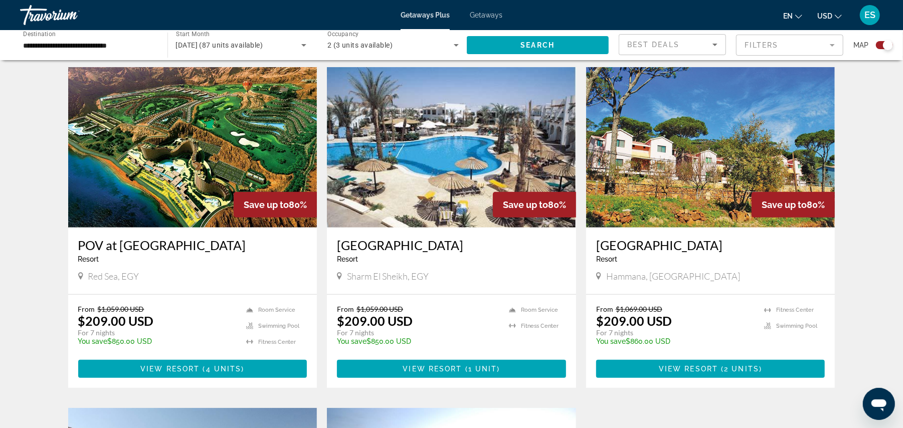
scroll to position [345, 0]
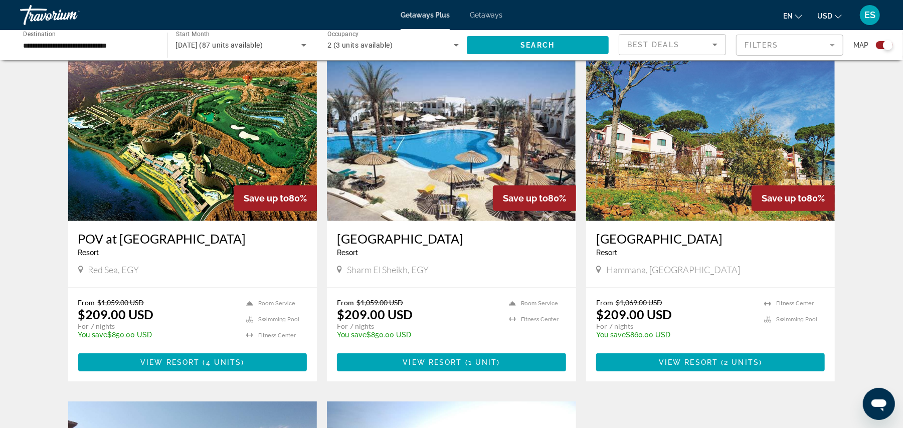
click at [428, 157] on img "Main content" at bounding box center [451, 141] width 249 height 160
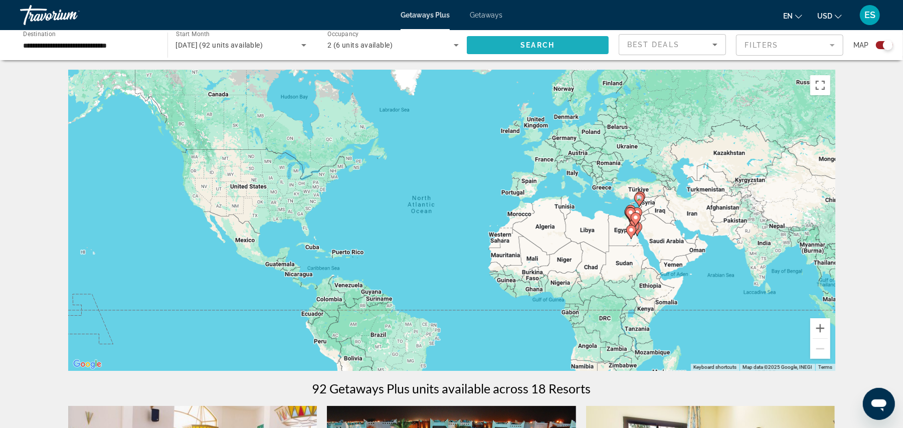
click at [566, 45] on span "Search widget" at bounding box center [538, 45] width 142 height 24
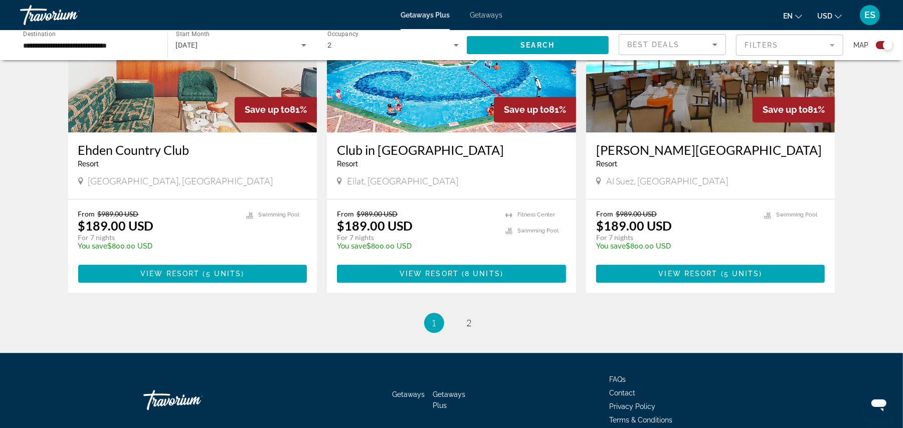
scroll to position [1505, 0]
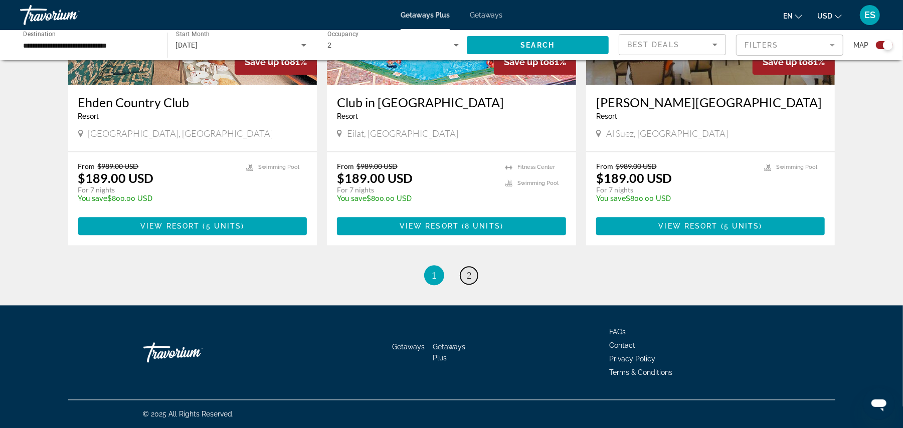
click at [467, 273] on span "2" at bounding box center [469, 275] width 5 height 11
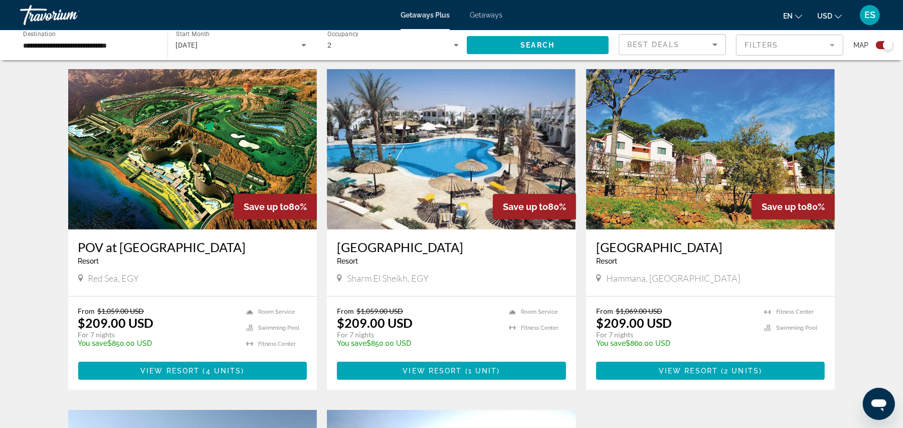
scroll to position [360, 0]
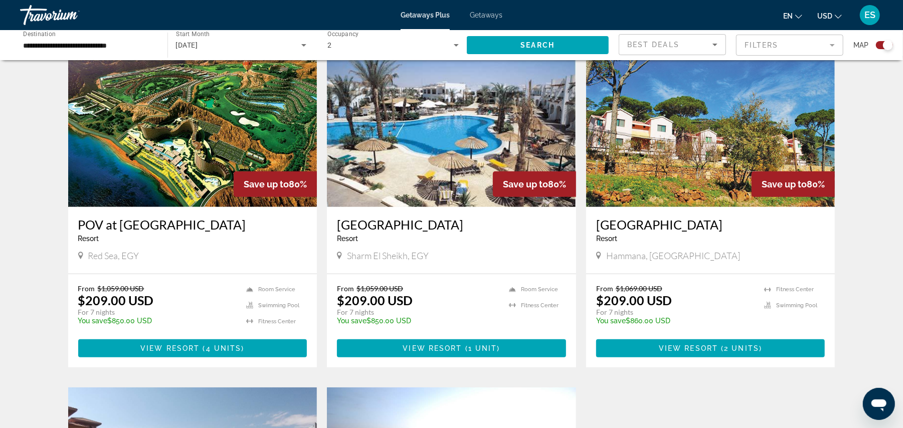
click at [740, 135] on img "Main content" at bounding box center [710, 127] width 249 height 160
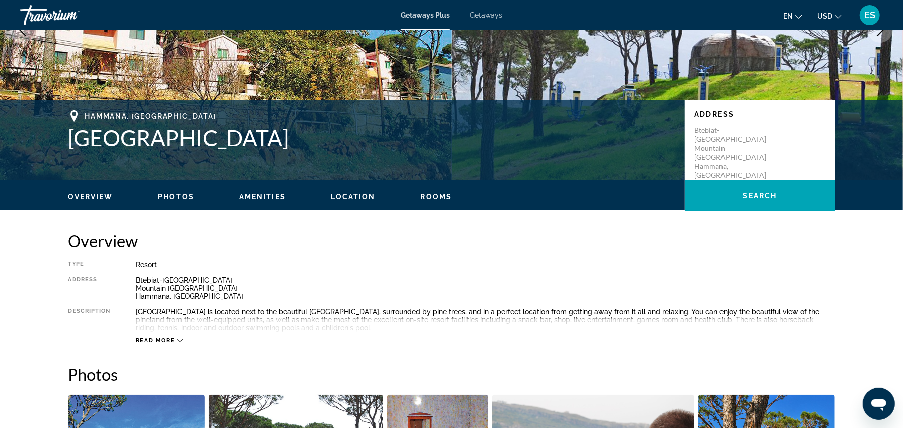
scroll to position [146, 0]
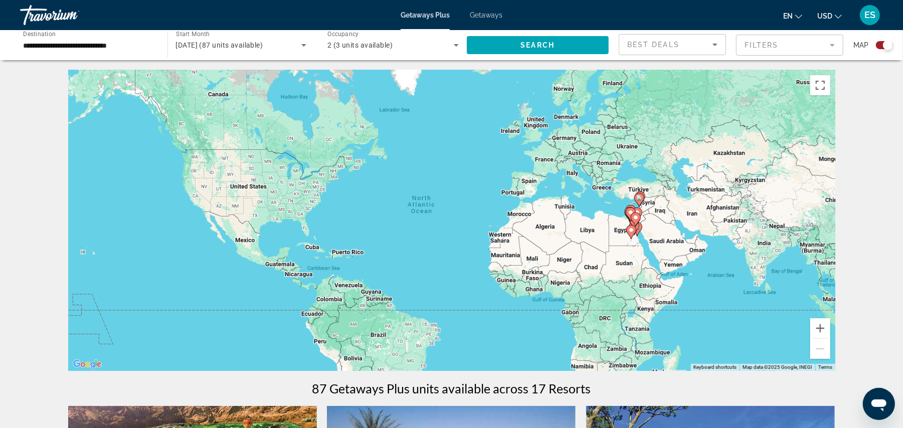
click at [552, 45] on span "Search" at bounding box center [537, 45] width 34 height 8
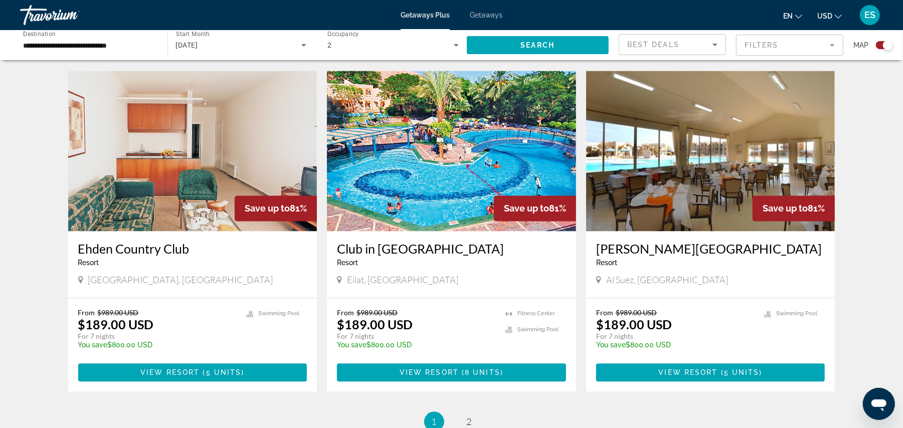
scroll to position [1480, 0]
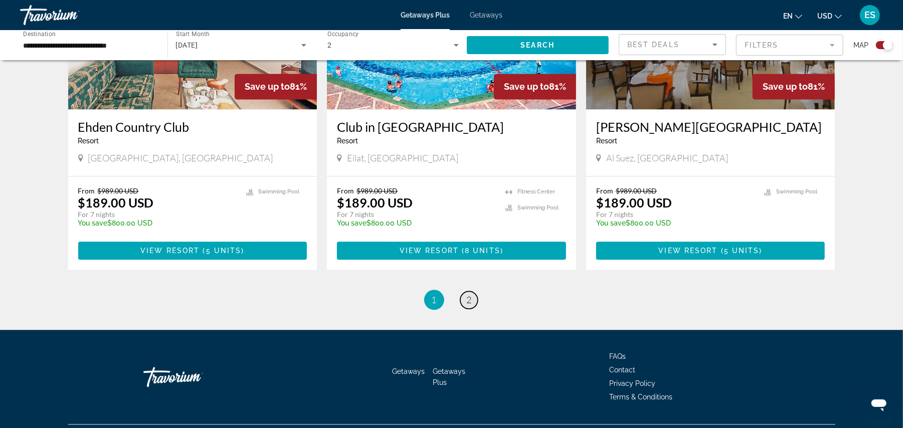
click at [465, 297] on link "page 2" at bounding box center [469, 300] width 18 height 18
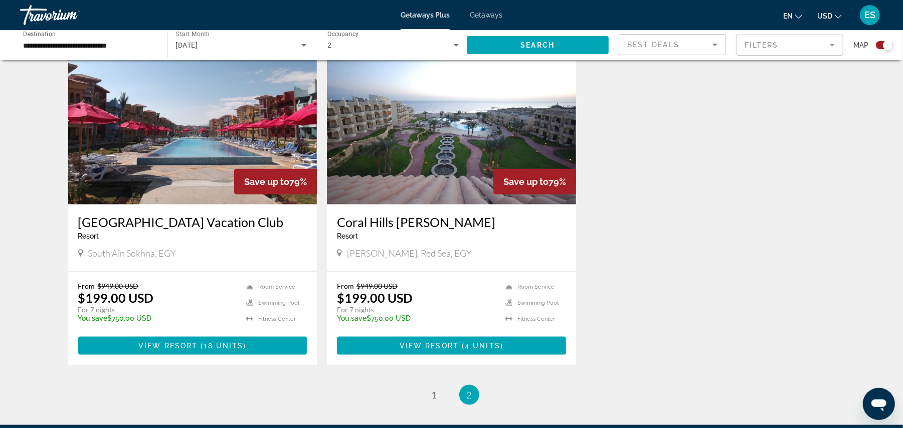
scroll to position [705, 0]
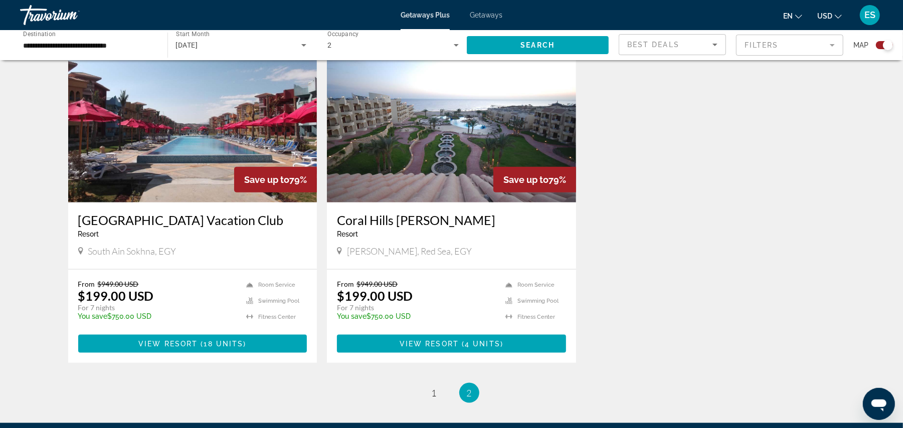
click at [433, 148] on img "Main content" at bounding box center [451, 122] width 249 height 160
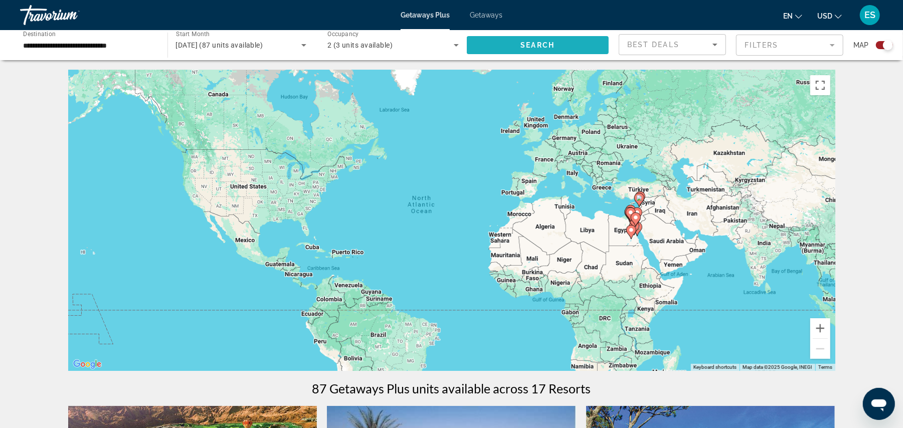
click at [546, 43] on span "Search" at bounding box center [537, 45] width 34 height 8
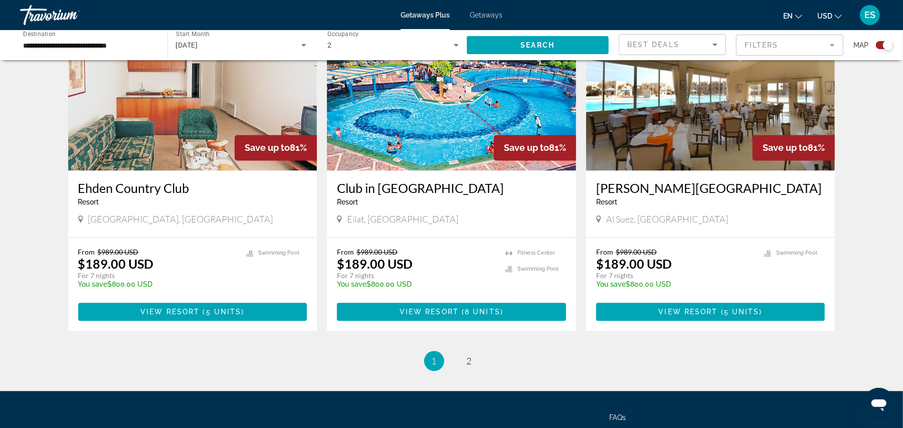
scroll to position [1505, 0]
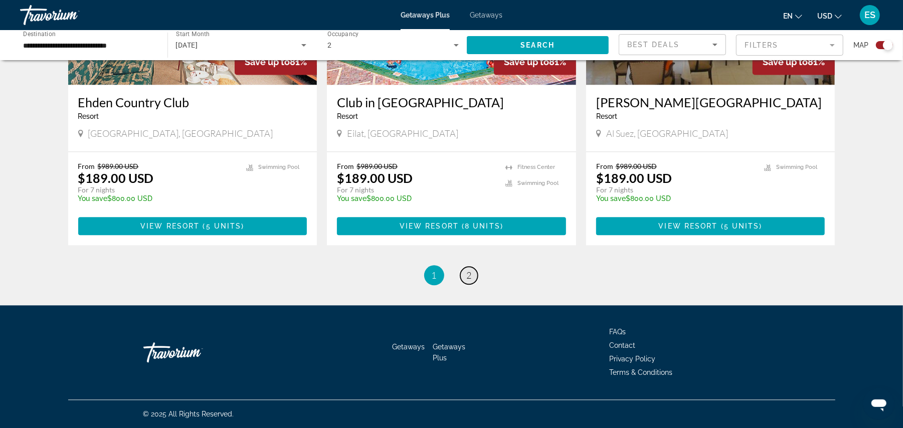
click at [470, 275] on span "2" at bounding box center [469, 275] width 5 height 11
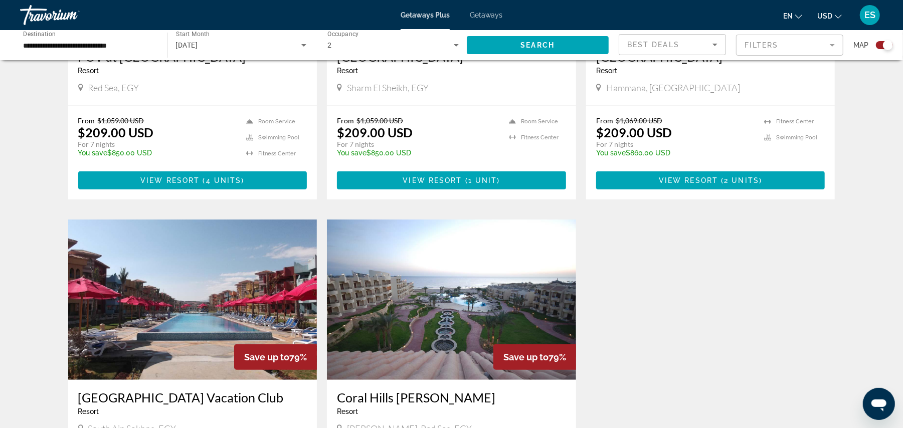
scroll to position [823, 0]
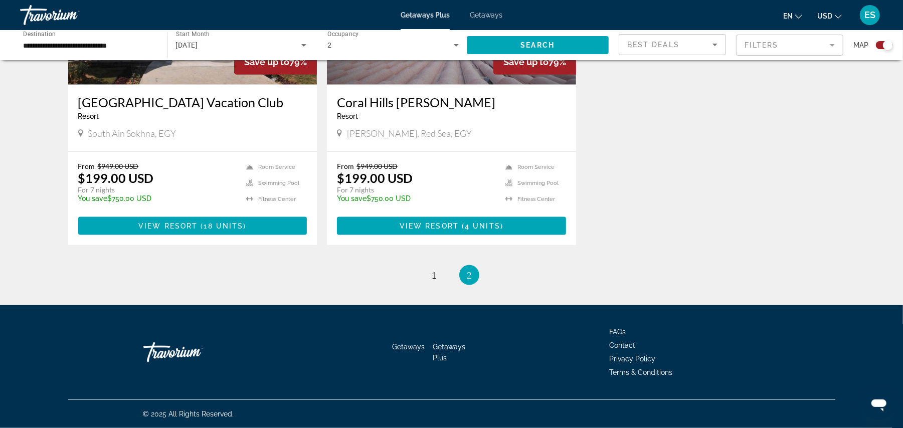
click at [185, 82] on img "Main content" at bounding box center [192, 4] width 249 height 160
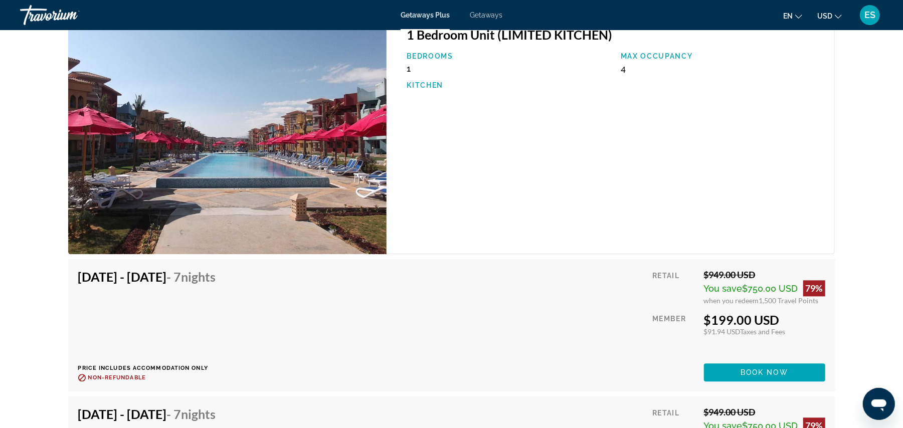
scroll to position [1470, 0]
